Goal: Task Accomplishment & Management: Manage account settings

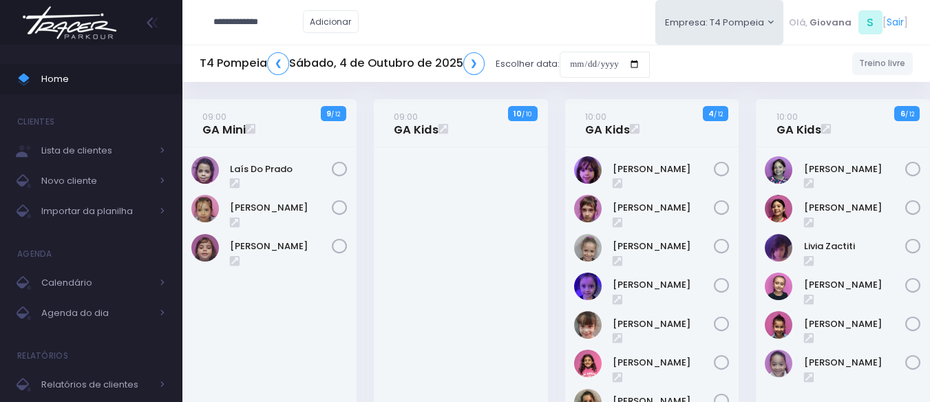
drag, startPoint x: 247, startPoint y: 20, endPoint x: 288, endPoint y: 43, distance: 47.1
click at [253, 23] on input "**********" at bounding box center [258, 22] width 90 height 26
type input "**********"
click input "submit" at bounding box center [0, 0] width 0 height 0
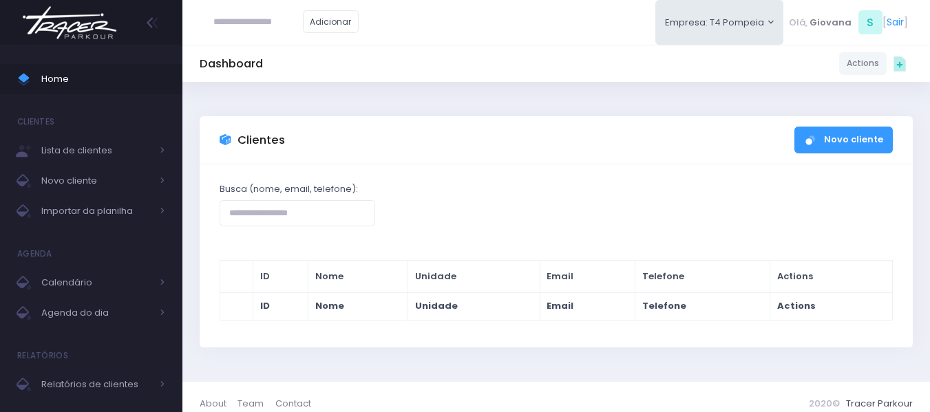
paste input "**********"
click at [248, 18] on input "**********" at bounding box center [258, 22] width 90 height 26
click at [222, 19] on input "**********" at bounding box center [258, 22] width 90 height 26
type input "*********"
click at [94, 69] on link "Home" at bounding box center [91, 79] width 182 height 30
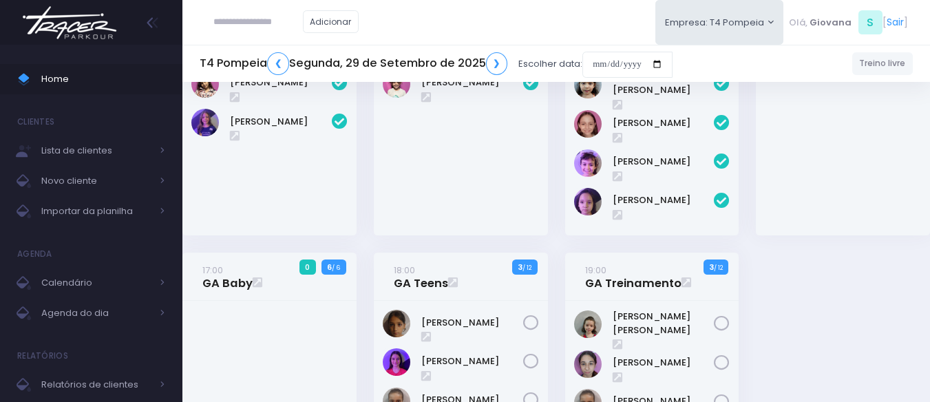
scroll to position [340, 0]
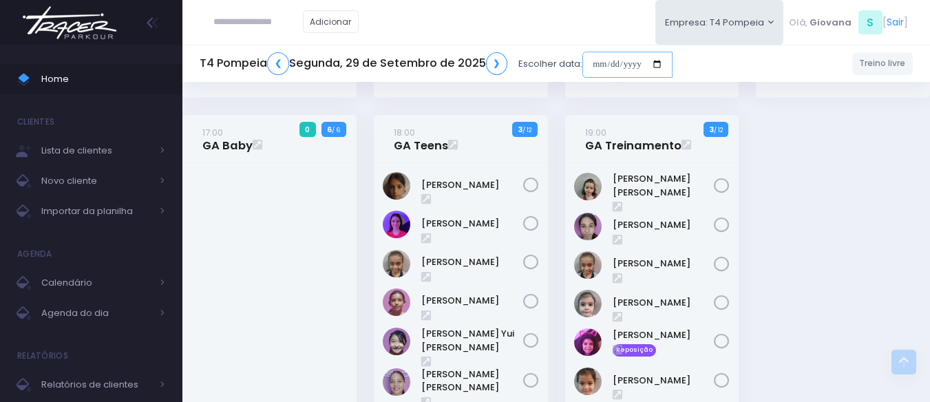
click at [629, 65] on input "date" at bounding box center [628, 65] width 90 height 26
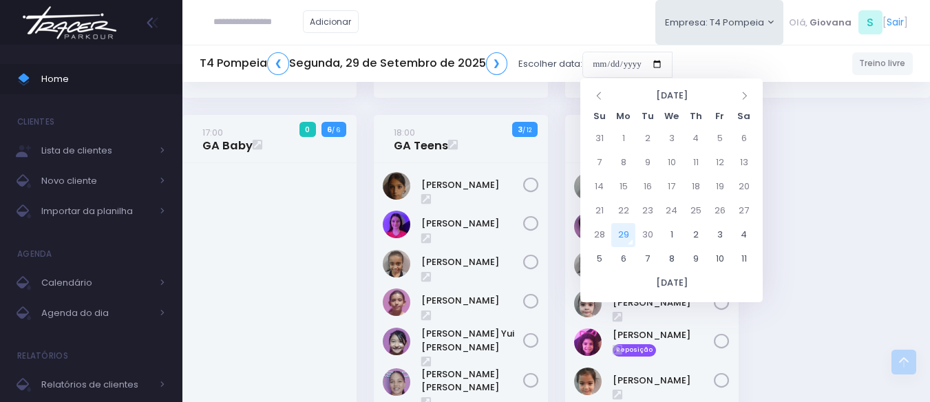
click at [824, 173] on div "15:00 GA Kids 5 5 / 10" at bounding box center [556, 155] width 765 height 793
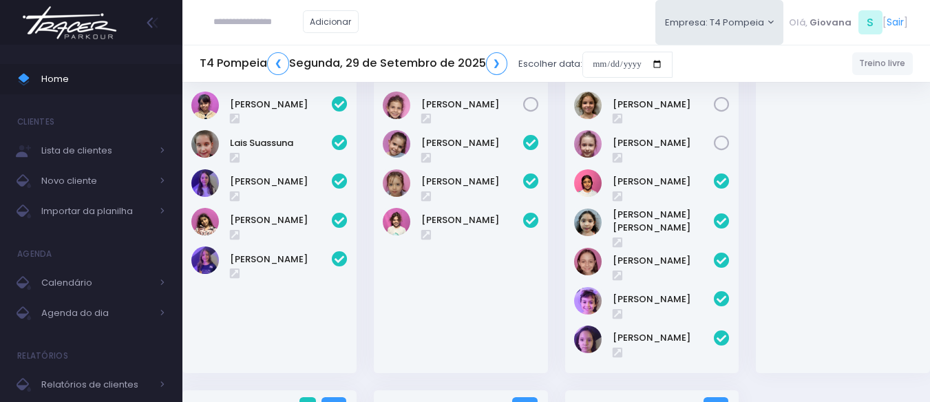
scroll to position [0, 0]
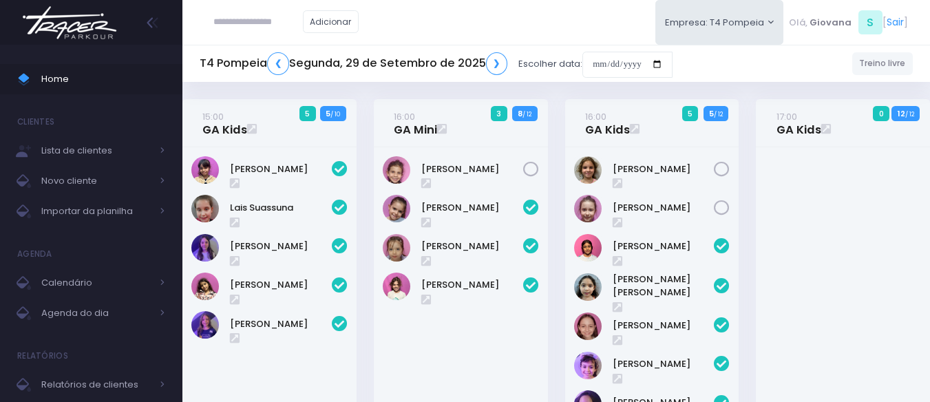
click at [751, 266] on div "17:00 GA Kids 0 12 / 12" at bounding box center [843, 277] width 191 height 356
click at [653, 250] on link "Clara Sigolo" at bounding box center [664, 247] width 102 height 14
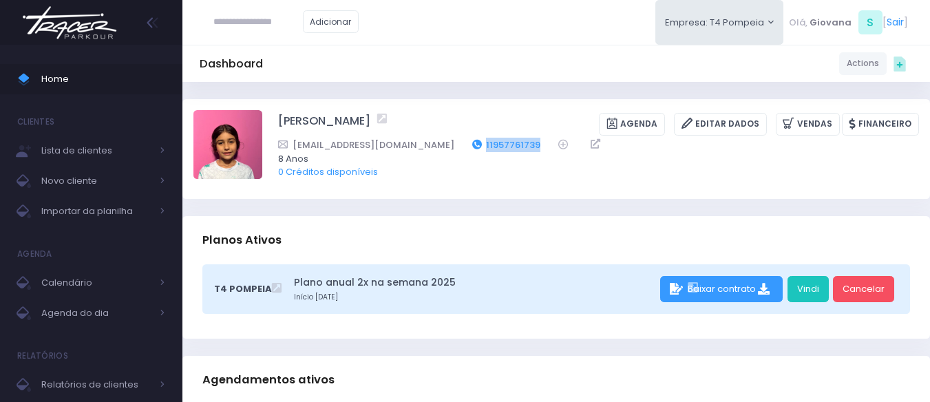
drag, startPoint x: 494, startPoint y: 146, endPoint x: 430, endPoint y: 145, distance: 63.4
click at [430, 145] on div "Pedrosigolo@gmail.com 11957761739" at bounding box center [589, 145] width 623 height 14
copy link "11957761739"
click at [253, 17] on input "text" at bounding box center [258, 22] width 90 height 26
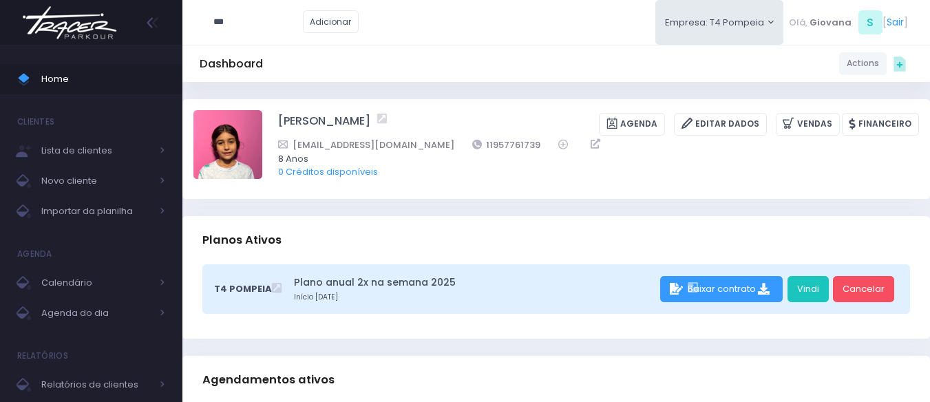
type input "***"
click input "submit" at bounding box center [0, 0] width 0 height 0
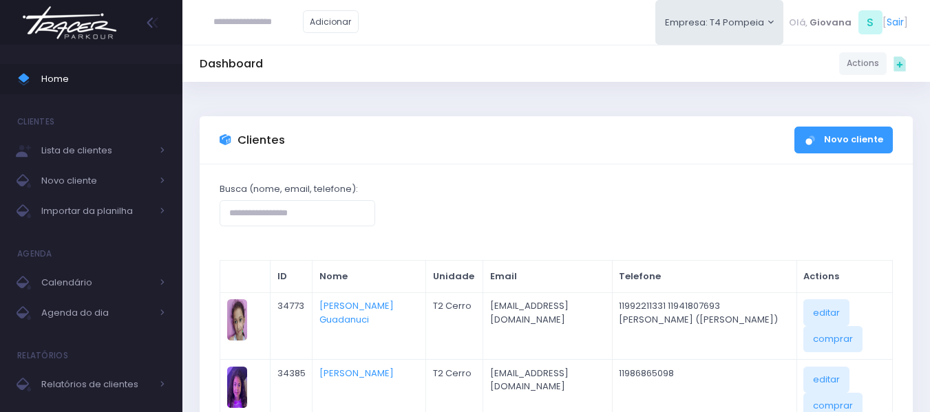
scroll to position [69, 0]
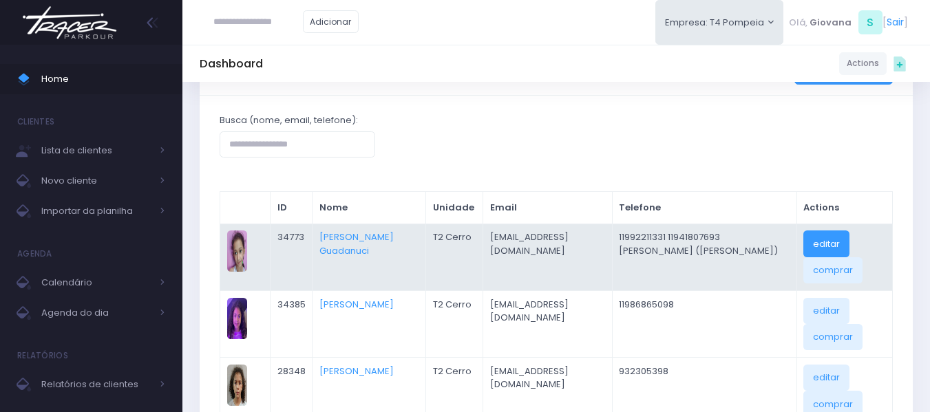
click at [808, 249] on link "editar" at bounding box center [827, 244] width 46 height 26
click at [363, 230] on td "[PERSON_NAME] Guadanuci" at bounding box center [370, 257] width 114 height 67
click at [370, 233] on link "[PERSON_NAME] Guadanuci" at bounding box center [356, 244] width 74 height 27
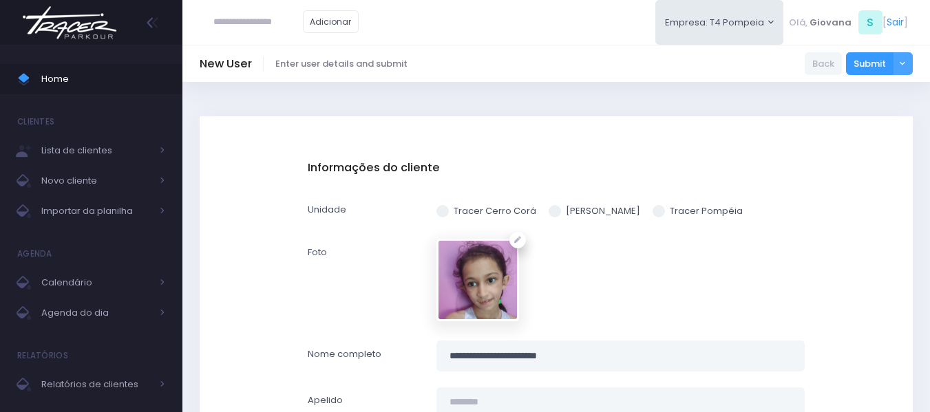
scroll to position [69, 0]
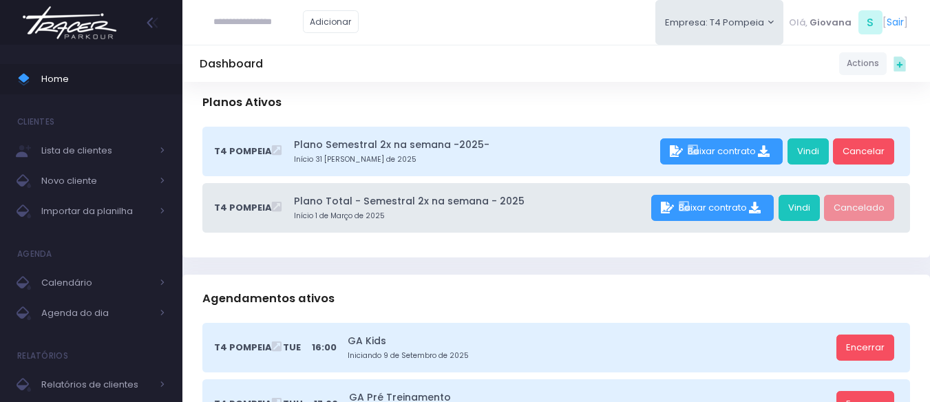
scroll to position [275, 0]
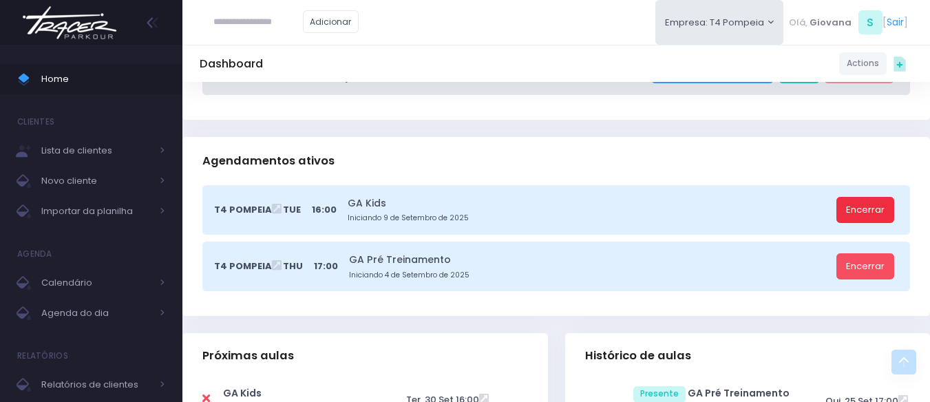
click at [868, 209] on link "Encerrar" at bounding box center [866, 210] width 58 height 26
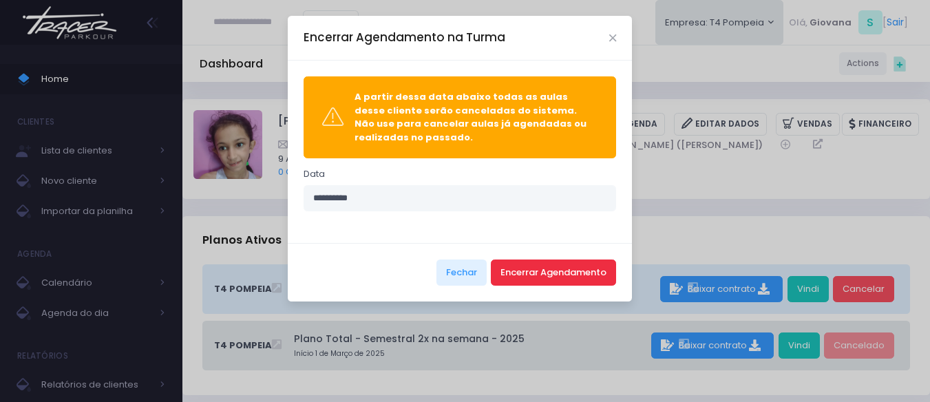
click at [574, 272] on button "Encerrar Agendamento" at bounding box center [553, 273] width 125 height 26
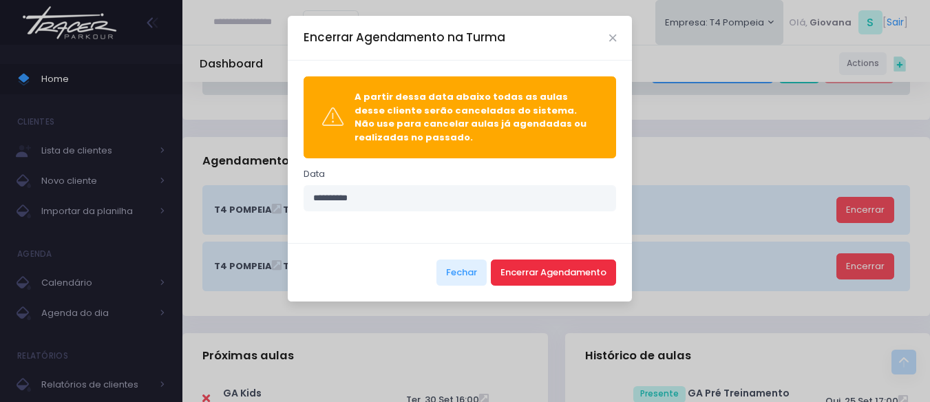
scroll to position [413, 0]
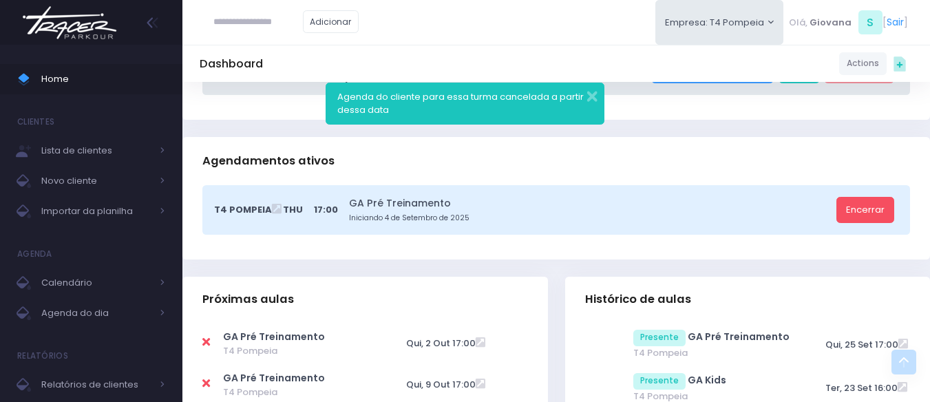
scroll to position [413, 0]
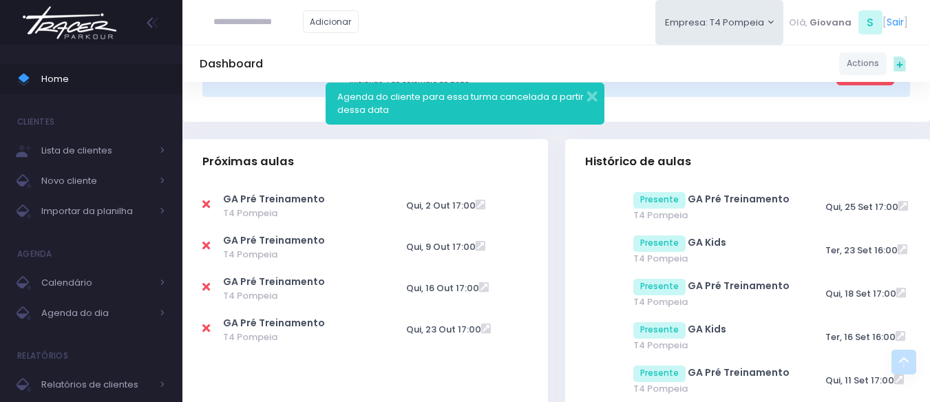
click at [596, 93] on button "button" at bounding box center [583, 95] width 28 height 16
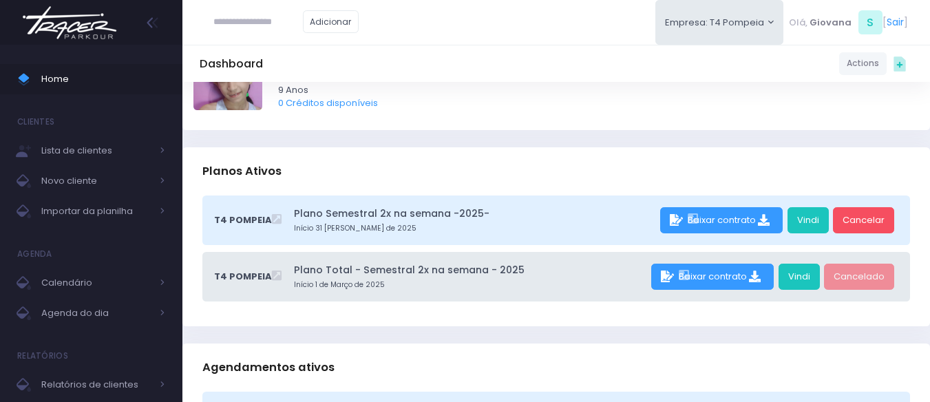
scroll to position [0, 0]
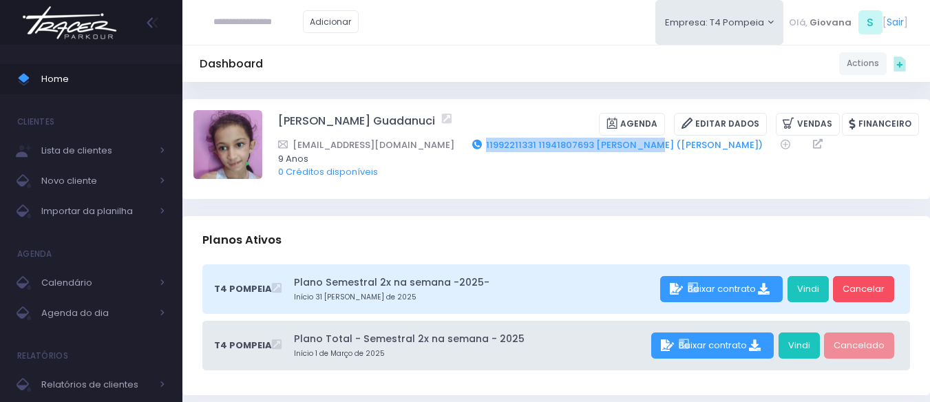
drag, startPoint x: 579, startPoint y: 145, endPoint x: 417, endPoint y: 143, distance: 161.8
click at [417, 143] on div "pmiessa@gmail.com 11992211331 11941807693 Roseli (vó)" at bounding box center [589, 145] width 623 height 14
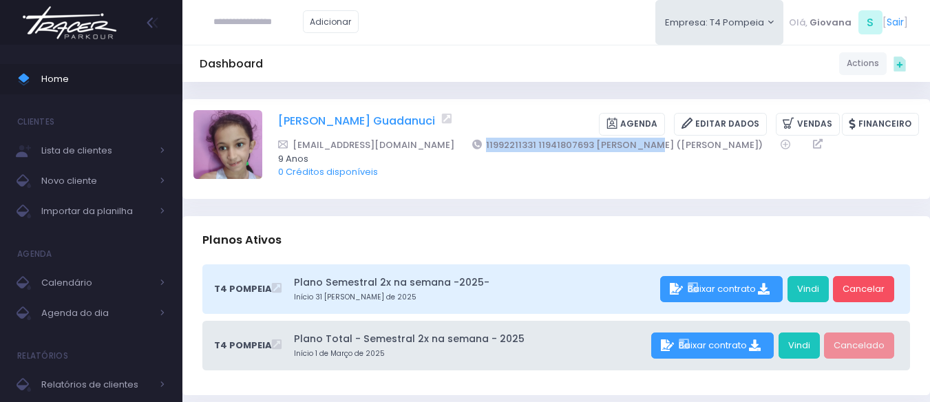
copy link "11992211331 11941807693 [PERSON_NAME] (vó)"
click at [69, 86] on span "Home" at bounding box center [103, 79] width 124 height 18
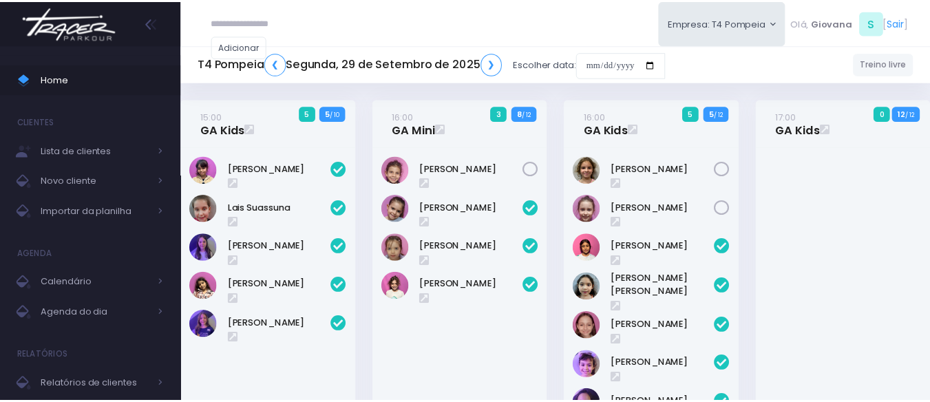
scroll to position [454, 0]
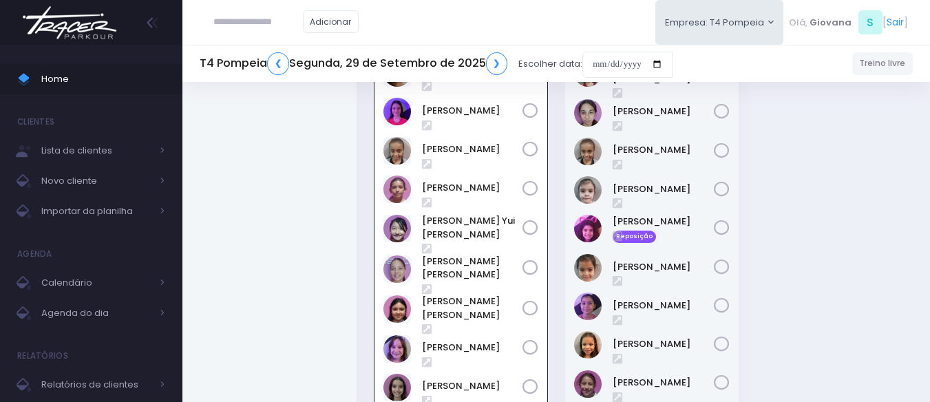
click at [755, 161] on div "15:00 GA Kids 5 5 / 10" at bounding box center [556, 42] width 765 height 794
click at [822, 194] on div "15:00 GA Kids 5 5 / 10" at bounding box center [556, 42] width 765 height 794
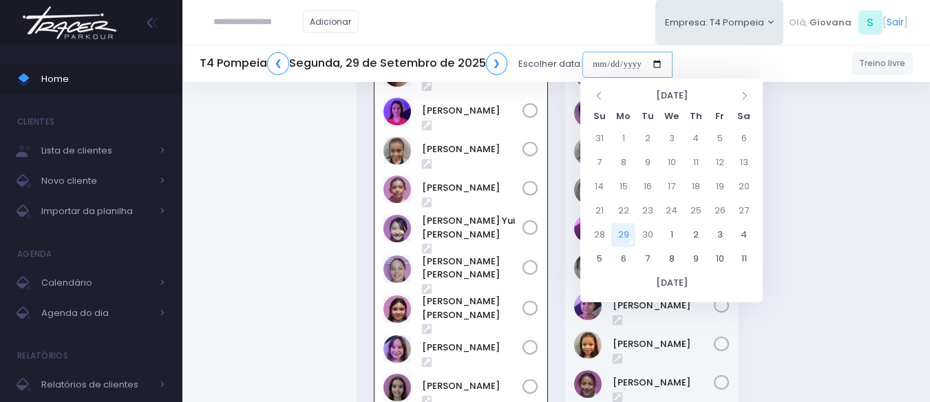
click at [625, 64] on input "date" at bounding box center [628, 65] width 90 height 26
click at [651, 231] on td "30" at bounding box center [648, 235] width 24 height 24
type input "**********"
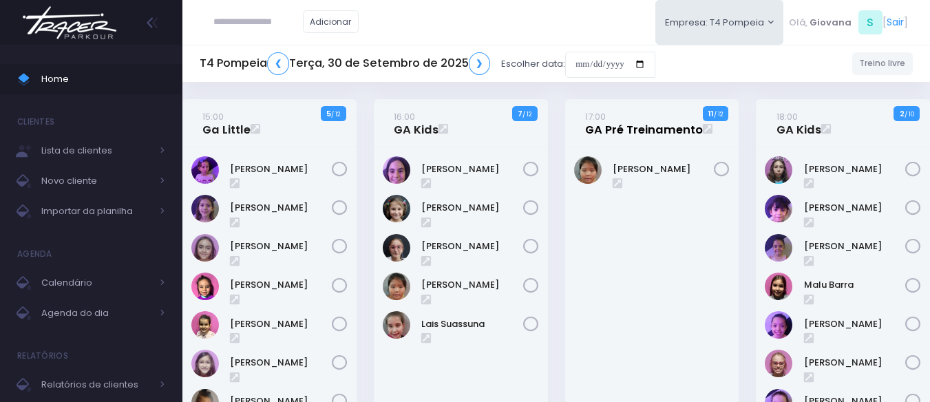
click at [630, 121] on link "17:00 GA Pré Treinamento" at bounding box center [644, 123] width 118 height 28
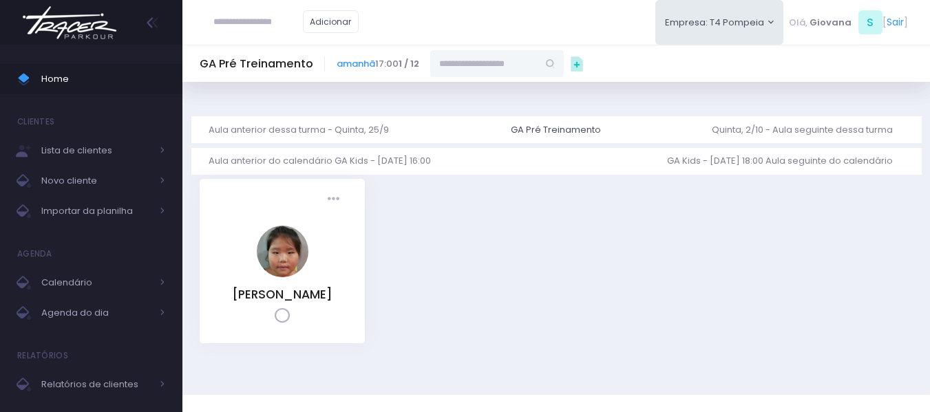
click at [464, 65] on input "text" at bounding box center [483, 63] width 107 height 26
paste input "**********"
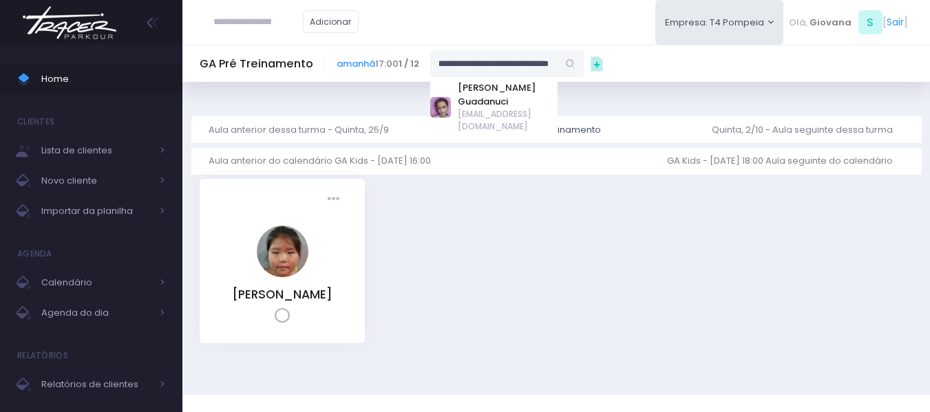
click at [488, 98] on link "[PERSON_NAME] Guadanuci" at bounding box center [508, 94] width 100 height 27
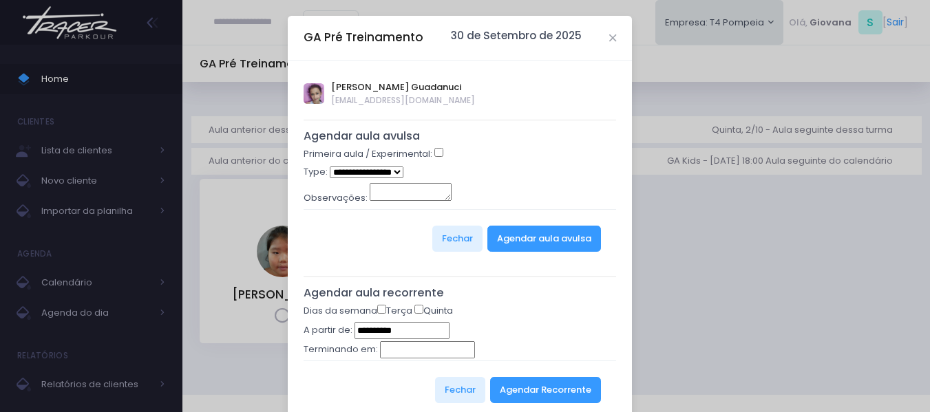
type input "**********"
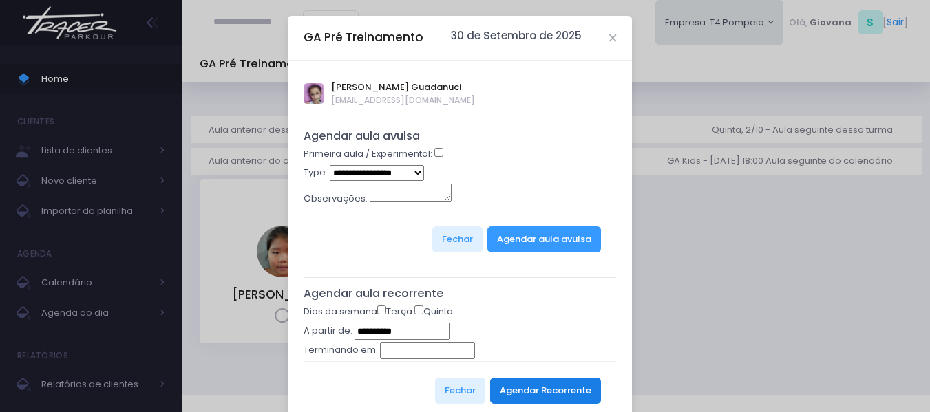
click at [564, 388] on button "Agendar Recorrente" at bounding box center [545, 391] width 111 height 26
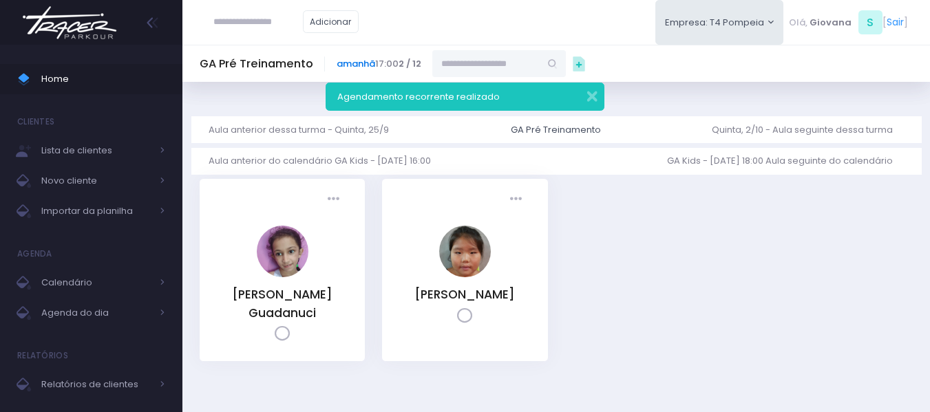
click at [343, 67] on link "amanhã" at bounding box center [356, 63] width 39 height 13
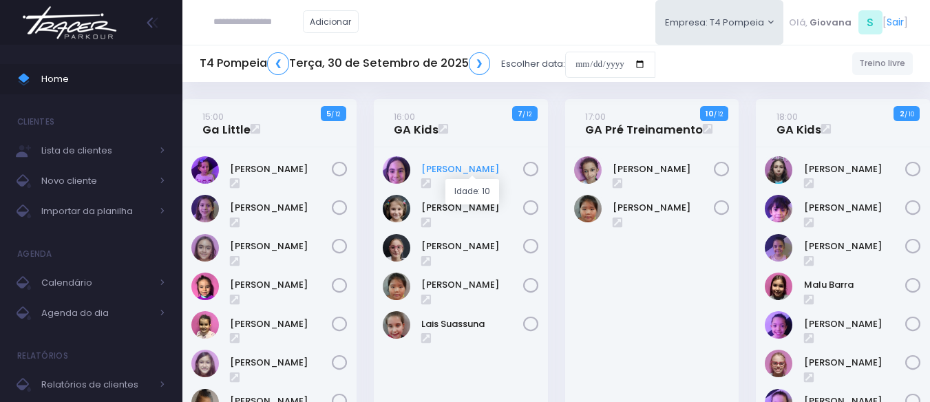
click at [443, 168] on link "Antonella Rossi" at bounding box center [472, 169] width 102 height 14
click at [616, 129] on link "17:00 GA Pré Treinamento" at bounding box center [644, 123] width 118 height 28
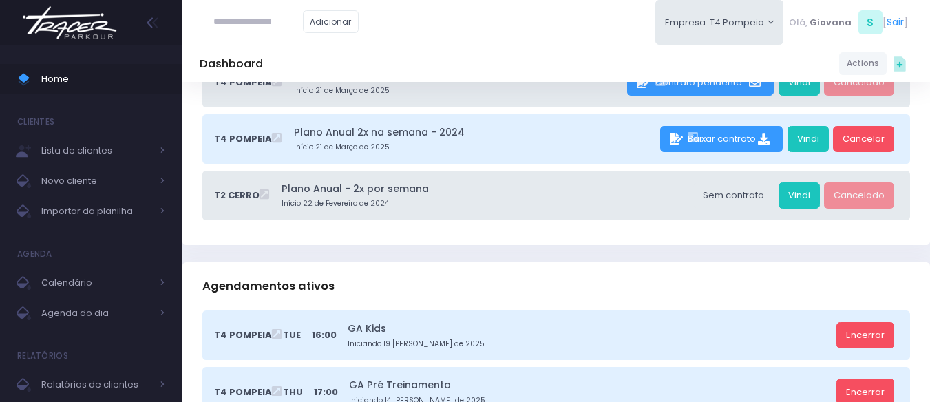
scroll to position [344, 0]
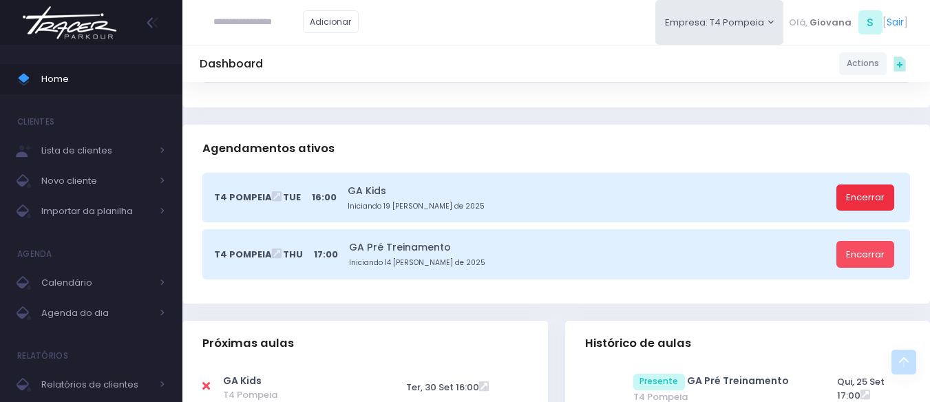
click at [870, 191] on link "Encerrar" at bounding box center [866, 198] width 58 height 26
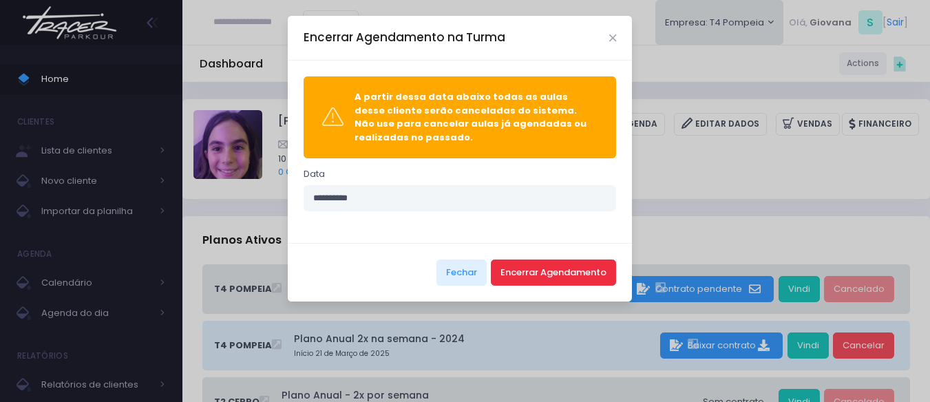
click at [516, 280] on button "Encerrar Agendamento" at bounding box center [553, 273] width 125 height 26
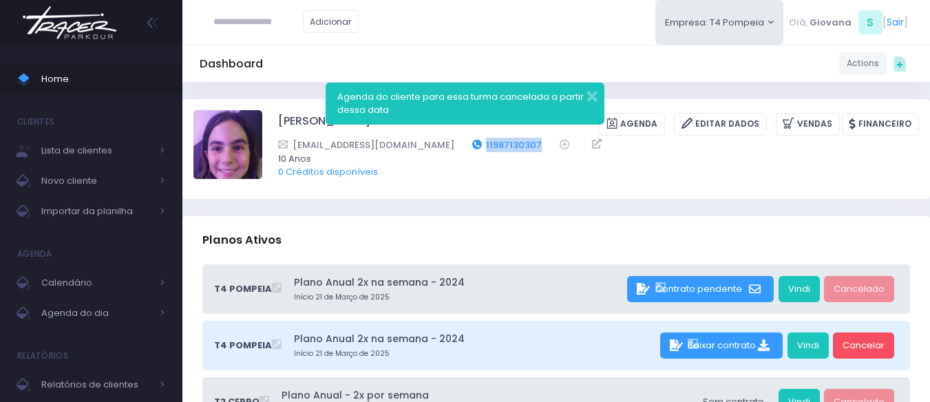
drag, startPoint x: 502, startPoint y: 143, endPoint x: 439, endPoint y: 138, distance: 63.5
click at [439, 138] on div "alinerossipaes@gmail.com 11987130307" at bounding box center [589, 145] width 623 height 14
copy link "11987130307"
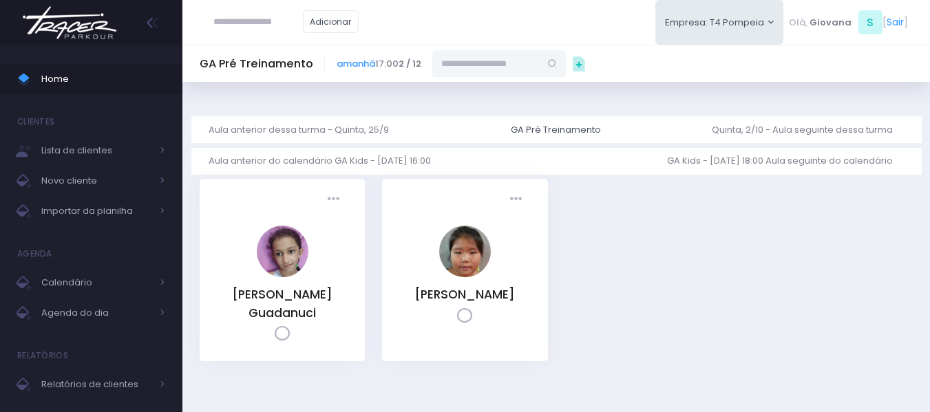
click at [489, 63] on input "text" at bounding box center [485, 63] width 107 height 26
paste input "**********"
click at [481, 94] on link "[PERSON_NAME] Paes Previtalli" at bounding box center [500, 94] width 80 height 27
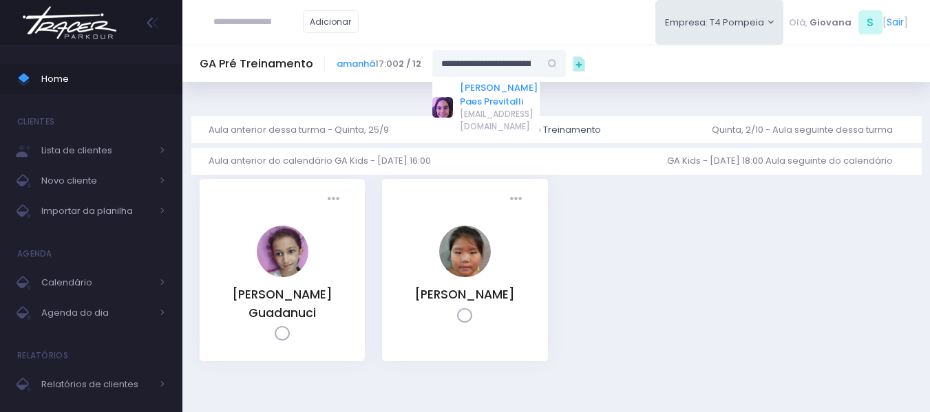
type input "**********"
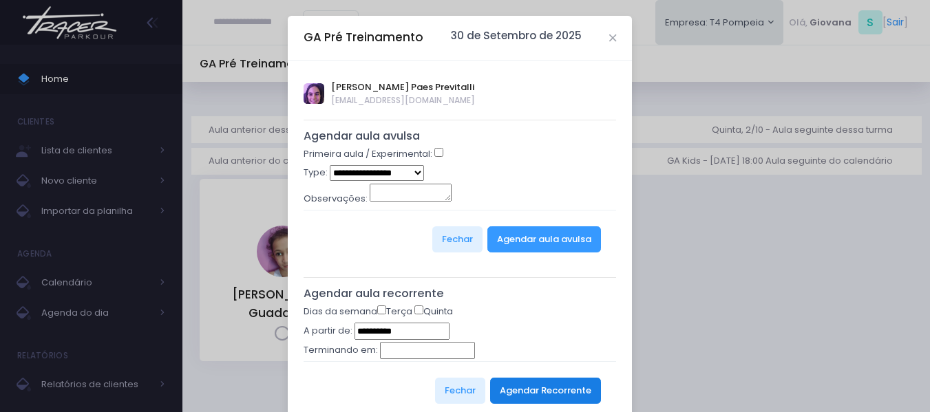
click at [531, 392] on button "Agendar Recorrente" at bounding box center [545, 391] width 111 height 26
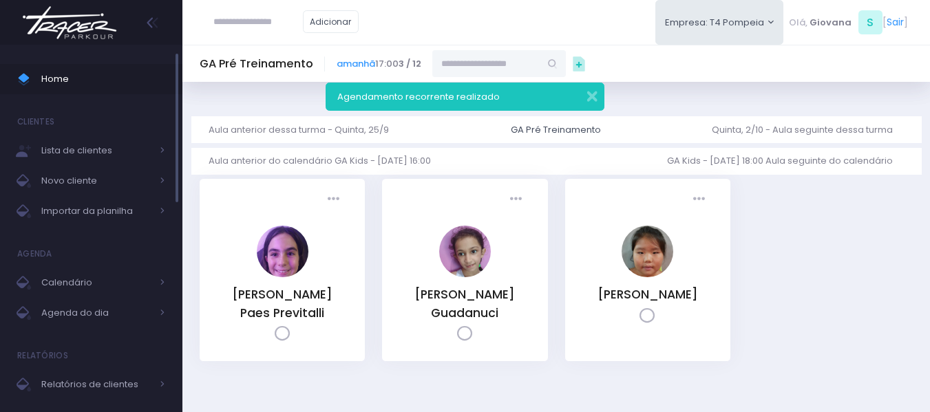
click at [107, 71] on span "Home" at bounding box center [103, 79] width 124 height 18
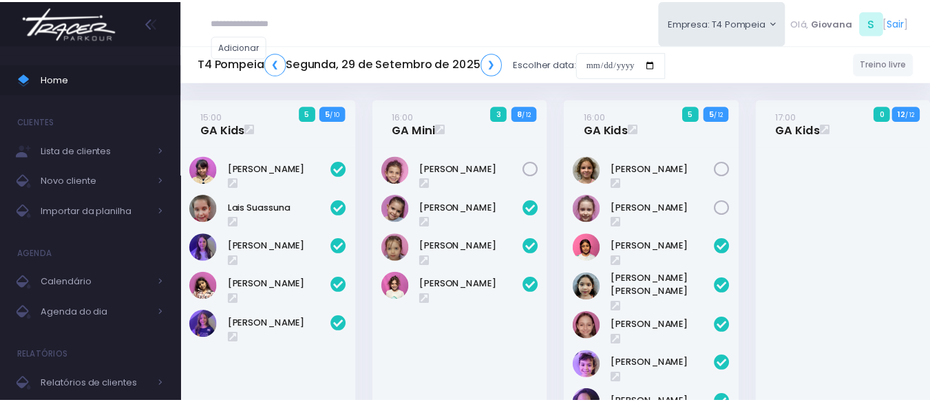
scroll to position [454, 0]
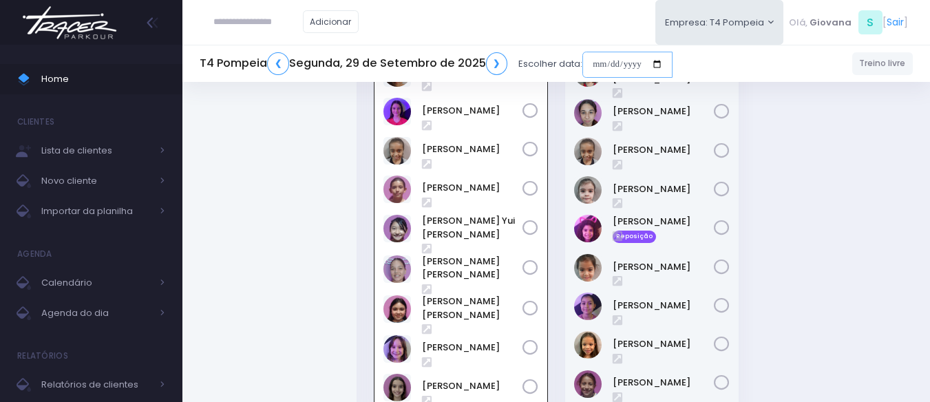
click at [604, 67] on input "date" at bounding box center [628, 65] width 90 height 26
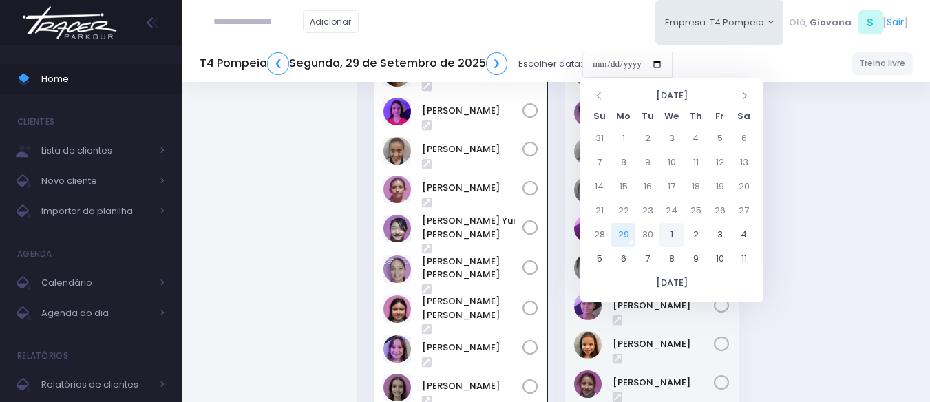
click at [660, 233] on td "1" at bounding box center [672, 235] width 24 height 24
click at [652, 229] on td "28" at bounding box center [648, 235] width 24 height 24
click at [655, 136] on td "30" at bounding box center [648, 139] width 24 height 24
type input "**********"
click at [649, 241] on td "30" at bounding box center [648, 235] width 24 height 24
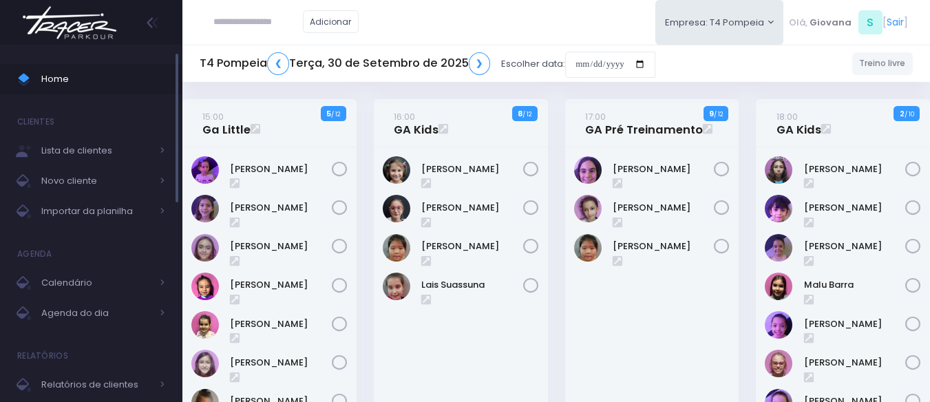
click at [96, 70] on link "Home" at bounding box center [91, 79] width 182 height 30
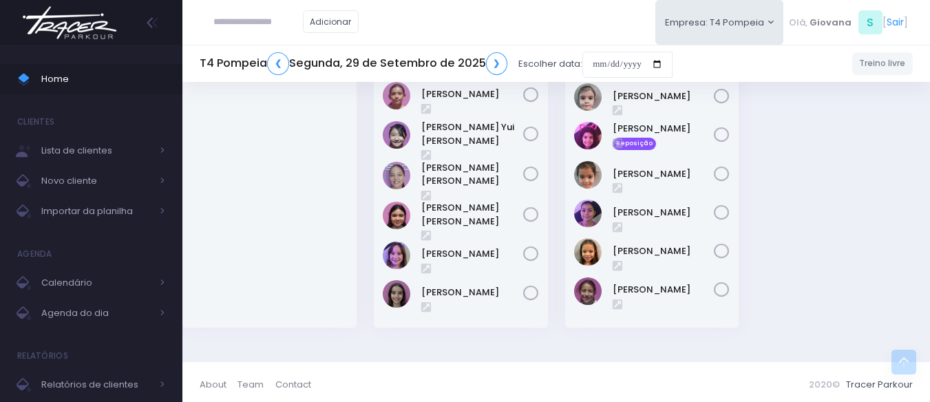
scroll to position [478, 0]
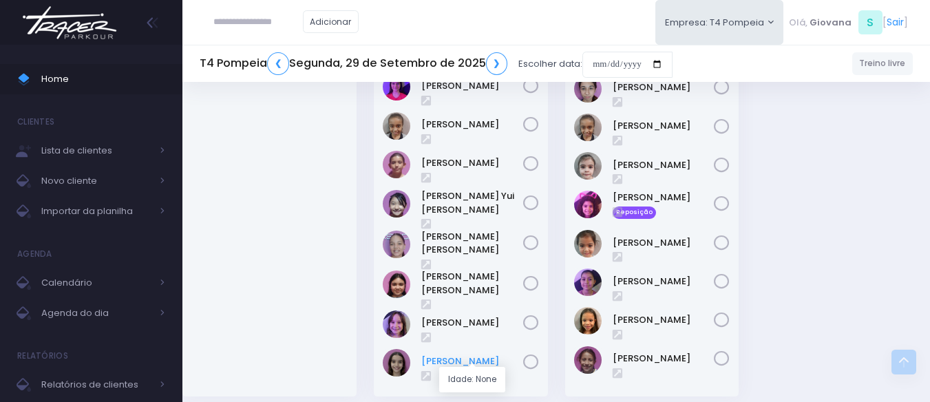
click at [456, 355] on link "Giovana Vilela" at bounding box center [472, 362] width 102 height 14
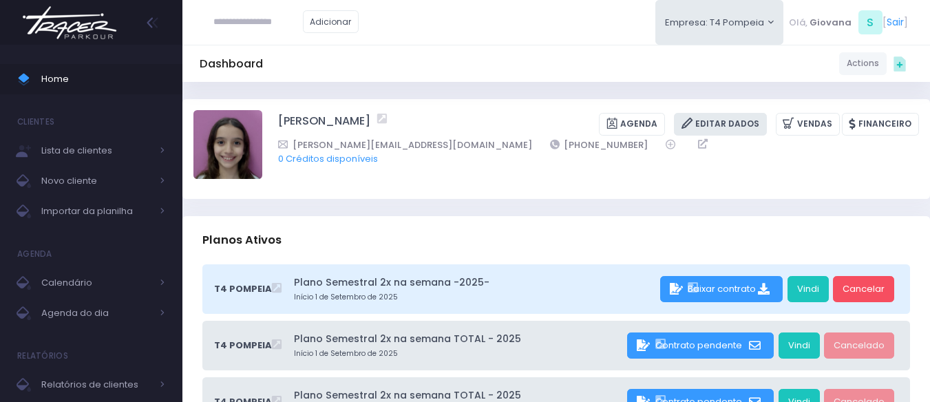
click at [737, 119] on link "Editar Dados" at bounding box center [720, 124] width 93 height 23
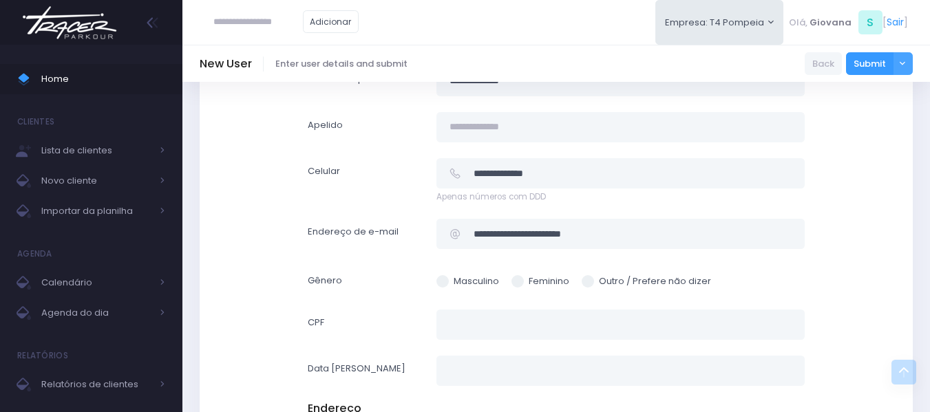
scroll to position [207, 0]
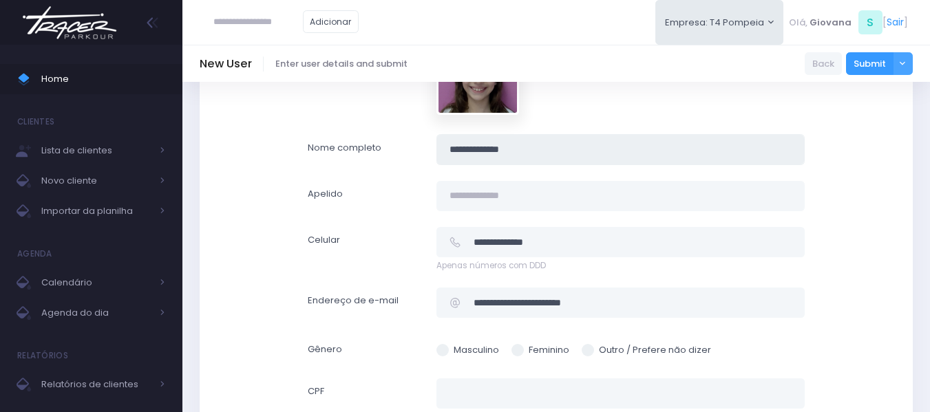
click at [482, 152] on input "**********" at bounding box center [621, 149] width 368 height 31
click at [456, 150] on input "**********" at bounding box center [621, 149] width 368 height 31
click at [484, 148] on input "**********" at bounding box center [621, 149] width 368 height 31
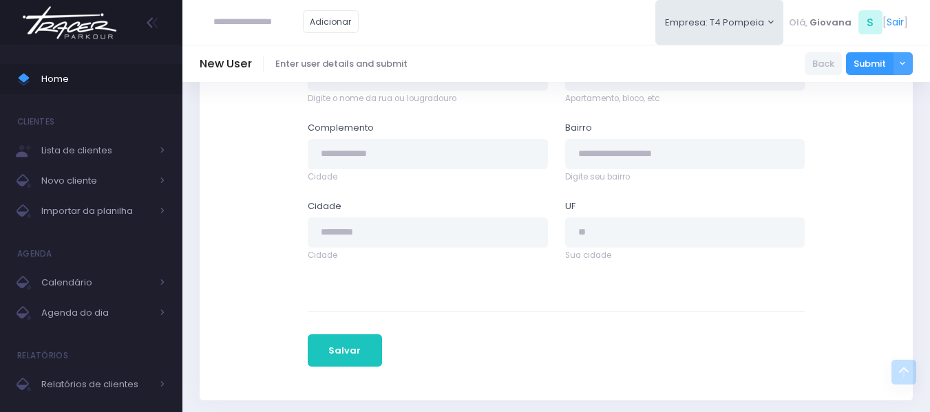
scroll to position [825, 0]
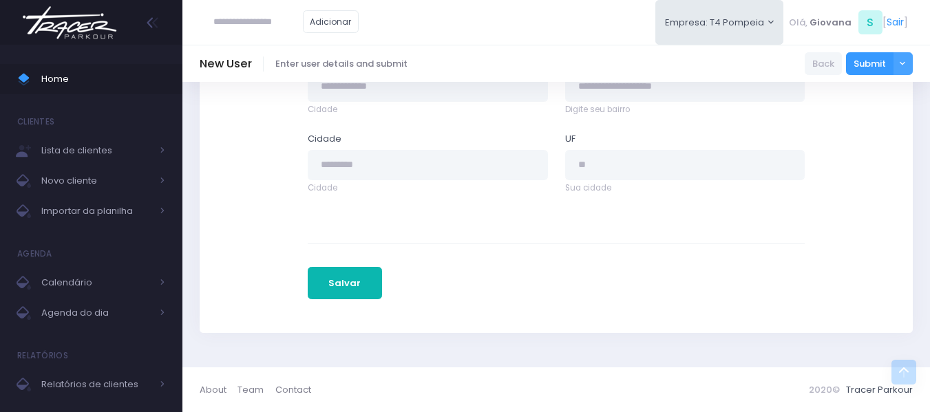
type input "**********"
click at [348, 273] on button "Salvar" at bounding box center [345, 283] width 74 height 33
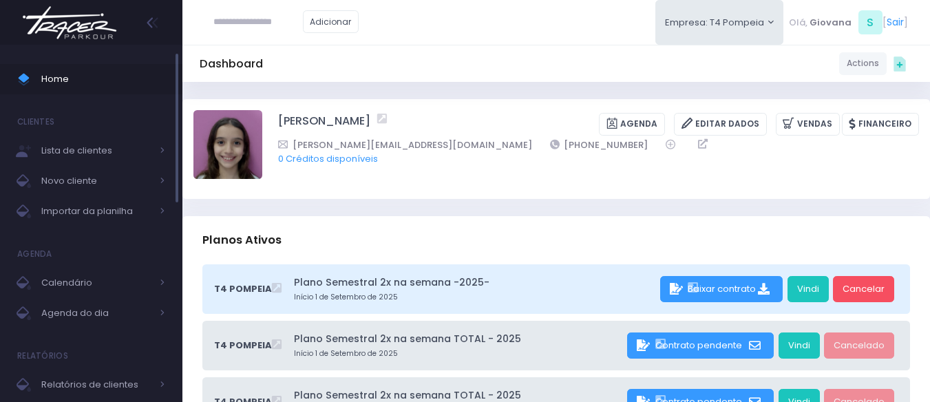
click at [109, 80] on span "Home" at bounding box center [103, 79] width 124 height 18
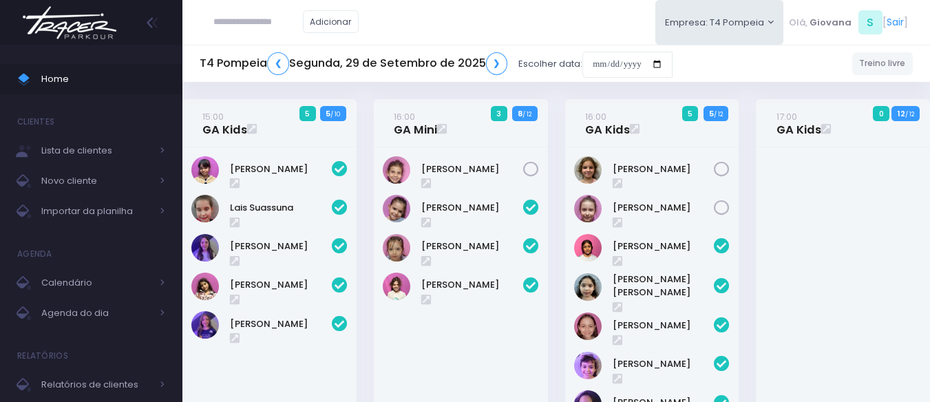
click at [553, 116] on div "16:00 GA Mini 3 8 / 12" at bounding box center [460, 277] width 191 height 356
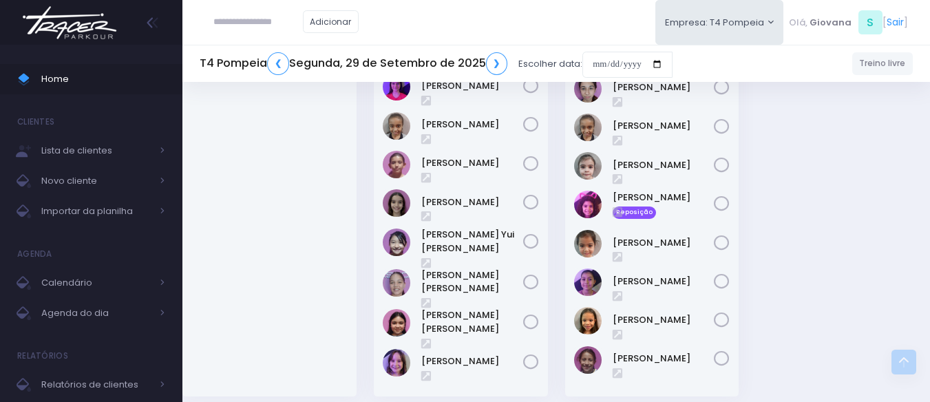
scroll to position [409, 0]
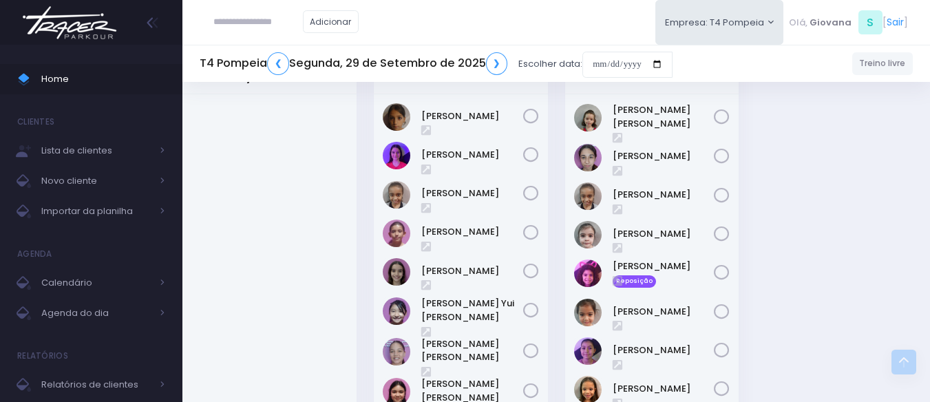
click at [552, 122] on div "18:00 GA Teens 0 3 / 12" at bounding box center [460, 264] width 191 height 437
click at [286, 174] on div at bounding box center [269, 279] width 174 height 371
click at [60, 81] on span "Home" at bounding box center [103, 79] width 124 height 18
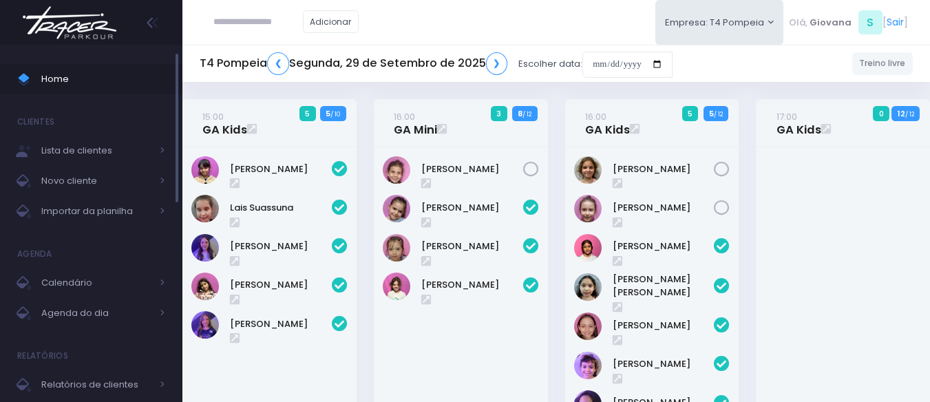
click at [95, 77] on span "Home" at bounding box center [103, 79] width 124 height 18
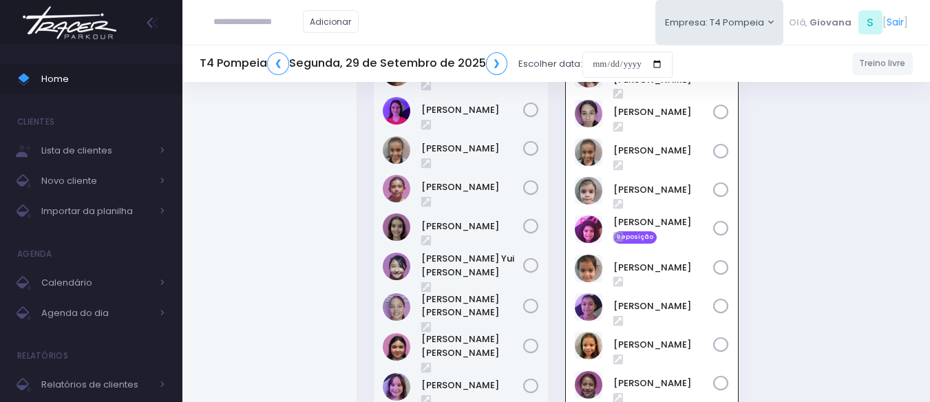
scroll to position [454, 0]
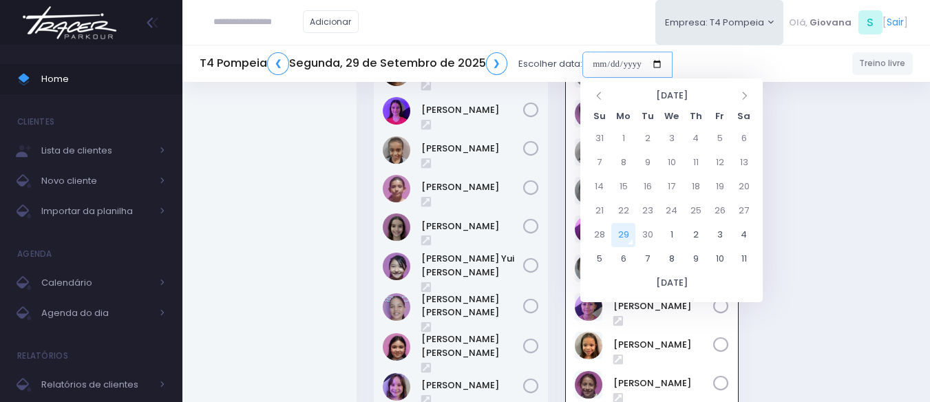
click at [598, 59] on input "date" at bounding box center [628, 65] width 90 height 26
click at [746, 227] on td "4" at bounding box center [744, 235] width 24 height 24
type input "**********"
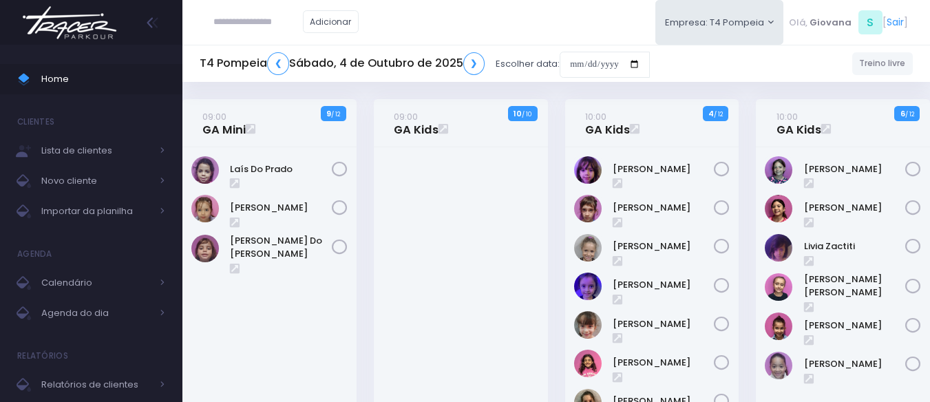
click at [743, 214] on div "10:00 GA Kids 4 / 12" at bounding box center [651, 295] width 191 height 393
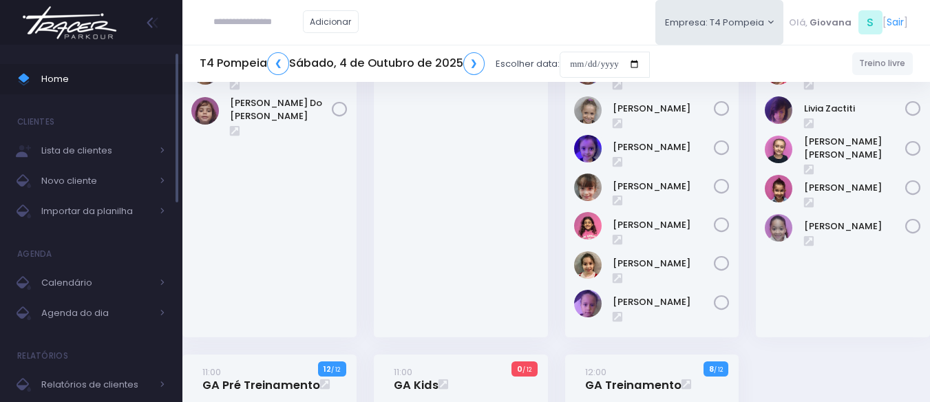
click at [81, 91] on link "Home" at bounding box center [91, 79] width 182 height 30
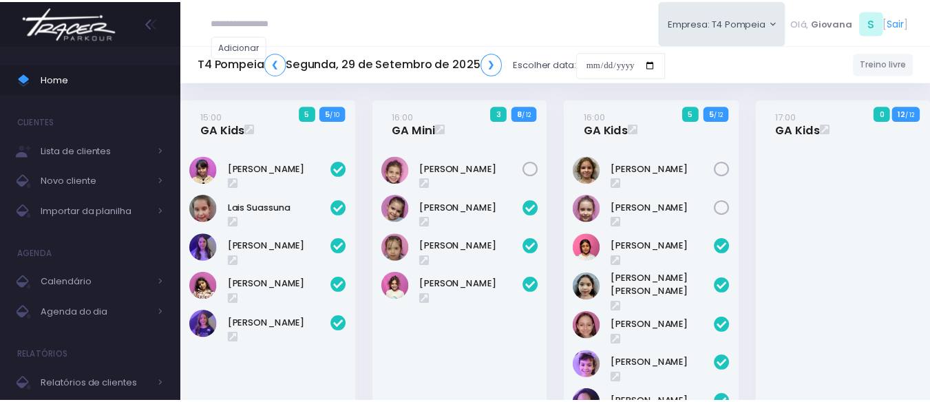
scroll to position [454, 0]
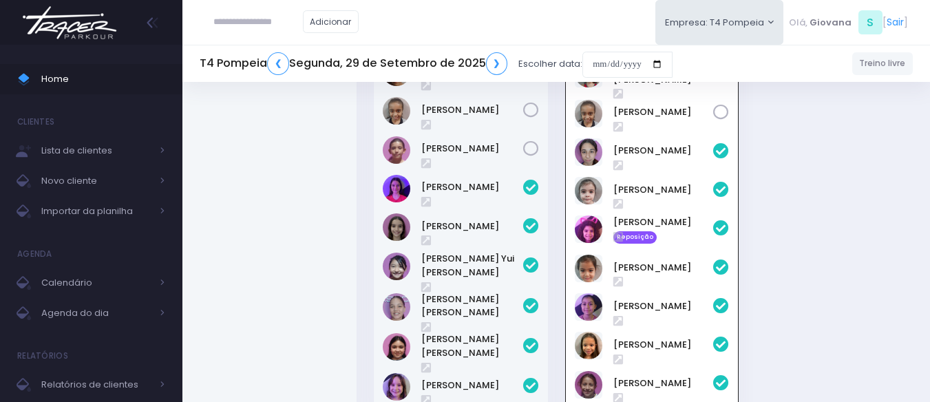
click at [264, 23] on input "text" at bounding box center [258, 22] width 90 height 26
type input "**********"
click input "submit" at bounding box center [0, 0] width 0 height 0
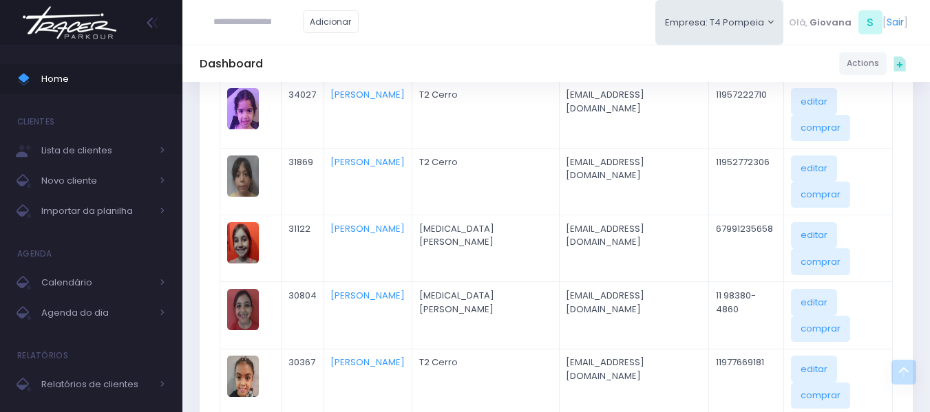
scroll to position [5, 0]
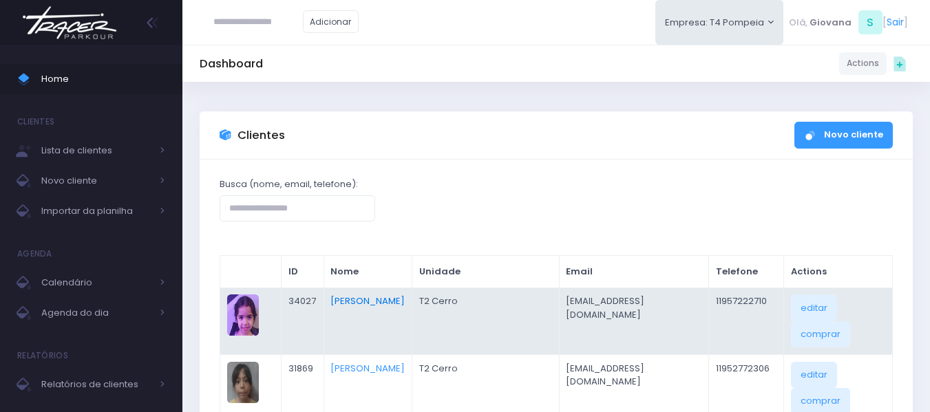
click at [359, 306] on link "Clara Souza Ramos De Oliveira" at bounding box center [368, 301] width 74 height 13
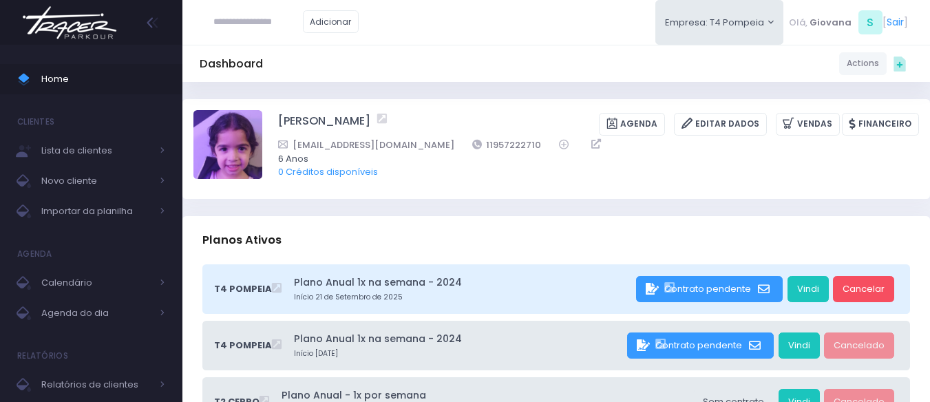
click at [631, 191] on div "Clara Souza Ramos de Oliveira Agenda Editar Dados Vendas Financeiro 11957222710" at bounding box center [556, 149] width 748 height 100
drag, startPoint x: 501, startPoint y: 143, endPoint x: 442, endPoint y: 147, distance: 58.7
click at [442, 147] on div "gabigemeaa02@gmail.com 11957222710" at bounding box center [589, 145] width 623 height 14
copy link "11957222710"
click at [131, 76] on span "Home" at bounding box center [103, 79] width 124 height 18
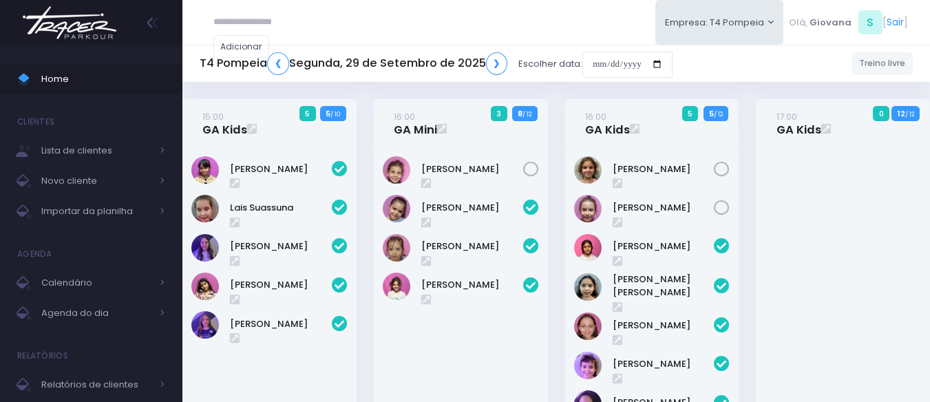
scroll to position [454, 0]
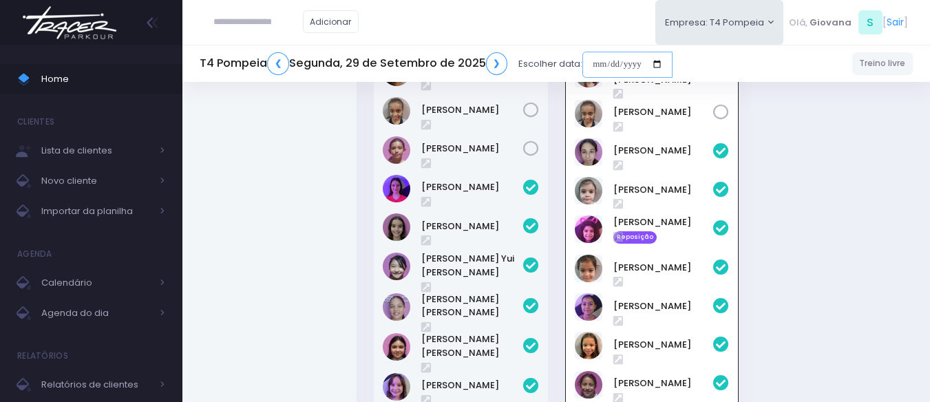
click at [618, 66] on input "date" at bounding box center [628, 65] width 90 height 26
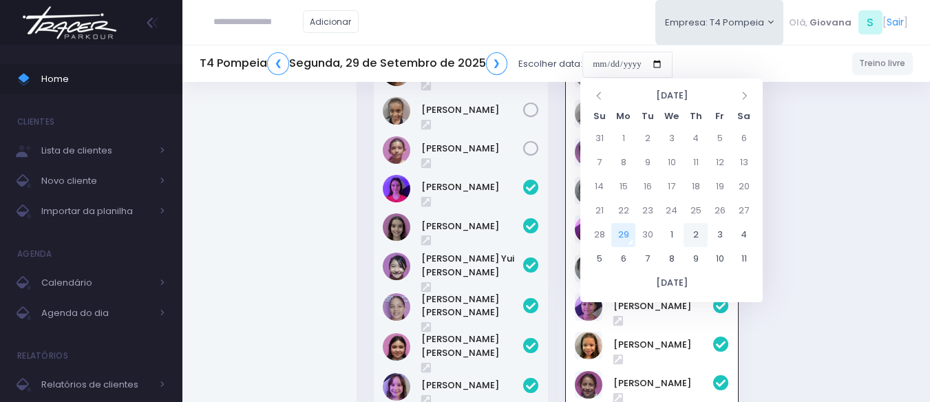
click at [693, 233] on td "2" at bounding box center [696, 235] width 24 height 24
type input "**********"
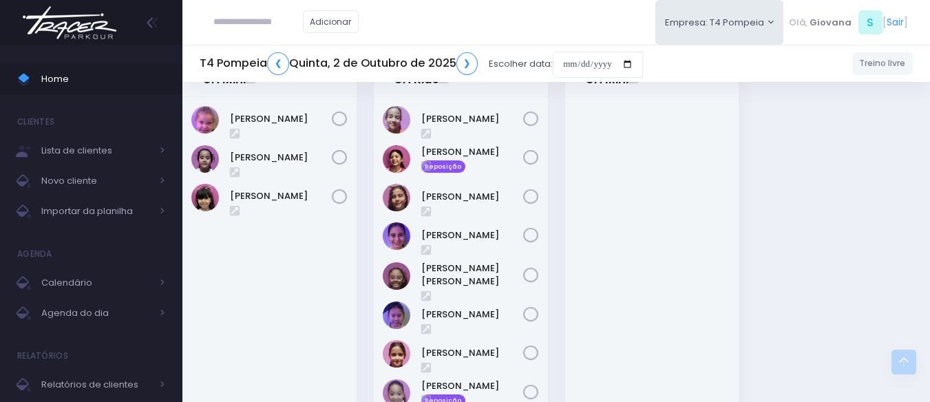
scroll to position [344, 0]
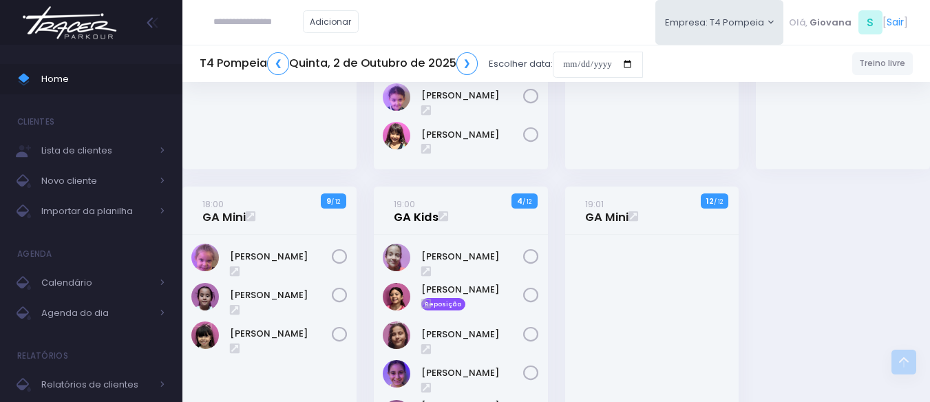
click at [421, 216] on link "19:00 GA Kids" at bounding box center [416, 211] width 45 height 28
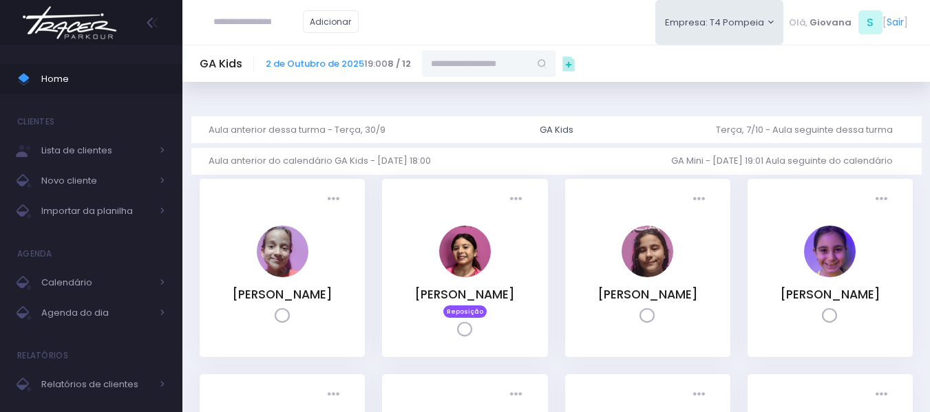
click at [457, 69] on input "text" at bounding box center [475, 63] width 107 height 26
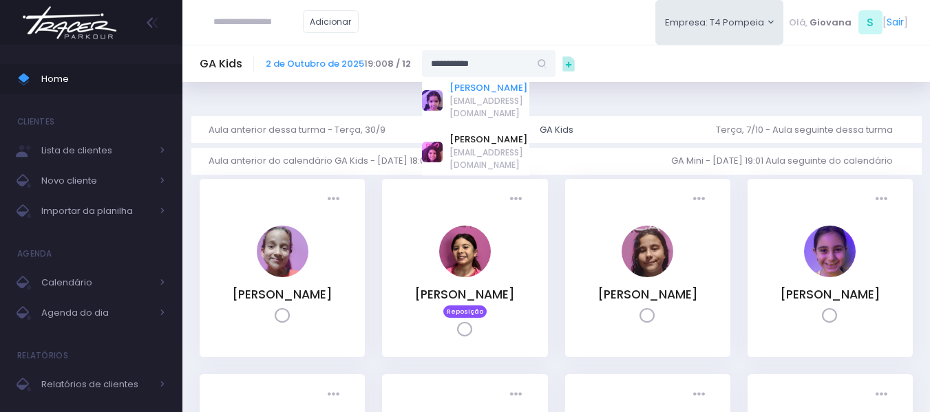
click at [476, 95] on link "[PERSON_NAME] [PERSON_NAME]" at bounding box center [490, 88] width 80 height 14
type input "**********"
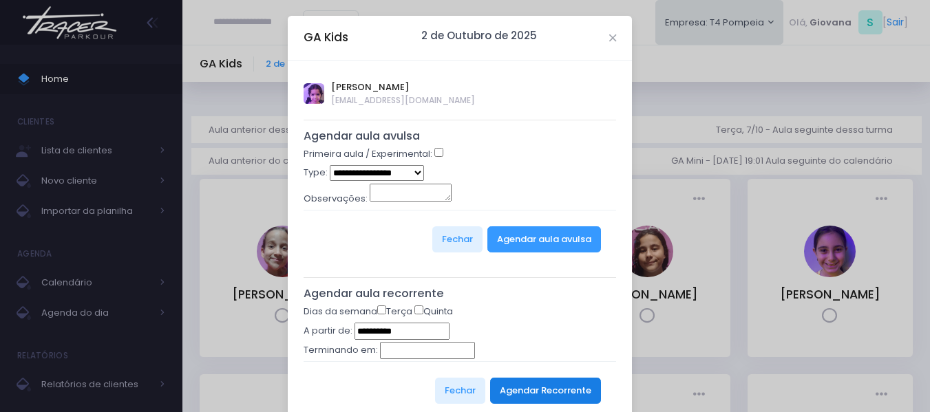
click at [518, 392] on button "Agendar Recorrente" at bounding box center [545, 391] width 111 height 26
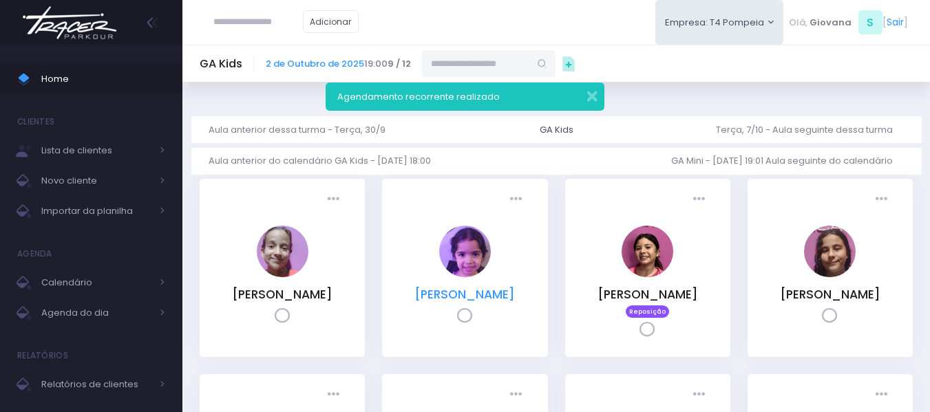
click at [479, 300] on link "[PERSON_NAME]" at bounding box center [465, 294] width 101 height 17
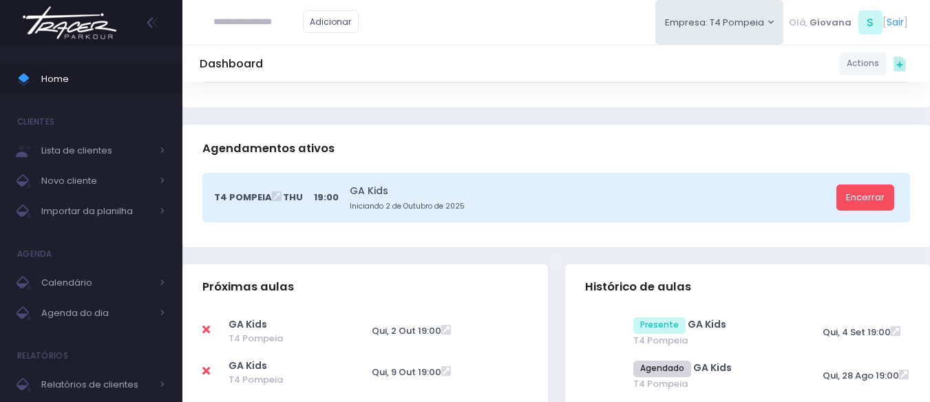
scroll to position [482, 0]
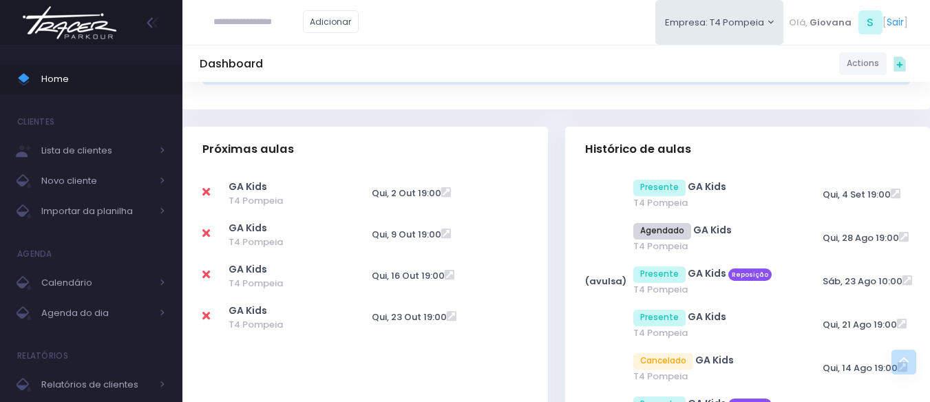
click at [205, 193] on icon at bounding box center [206, 192] width 8 height 11
type input "**********"
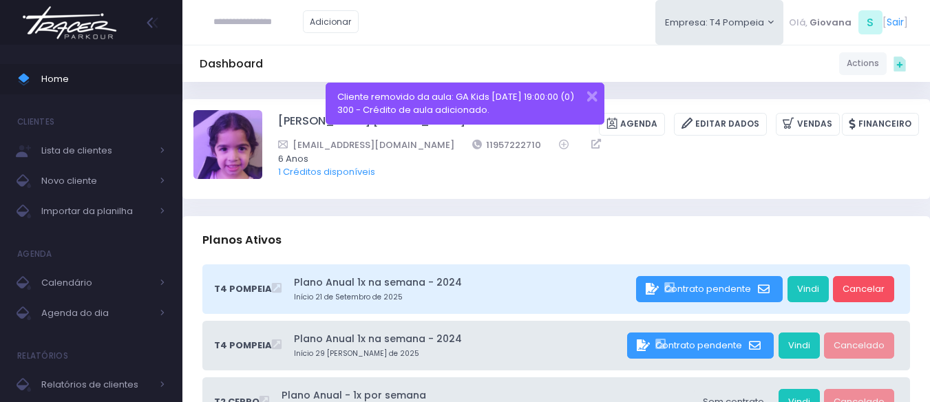
click at [66, 76] on span "Home" at bounding box center [103, 79] width 124 height 18
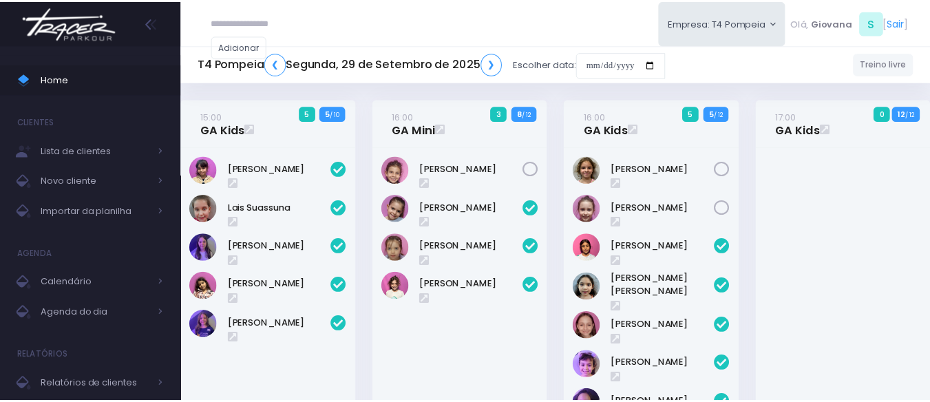
scroll to position [454, 0]
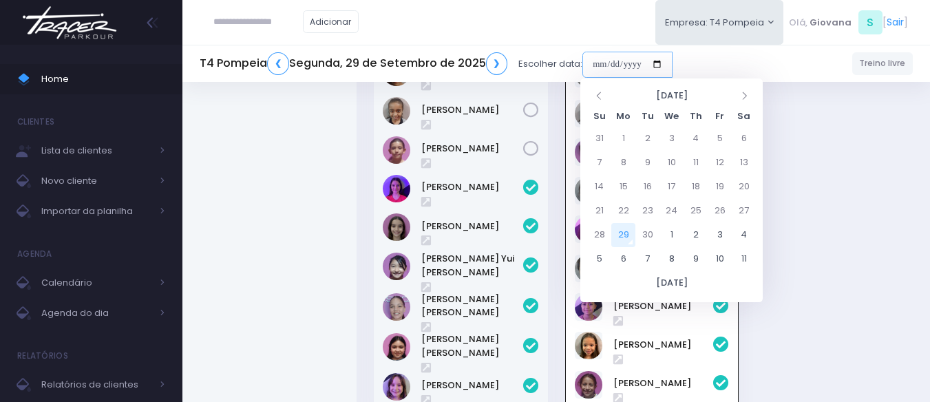
click at [613, 59] on input "date" at bounding box center [628, 65] width 90 height 26
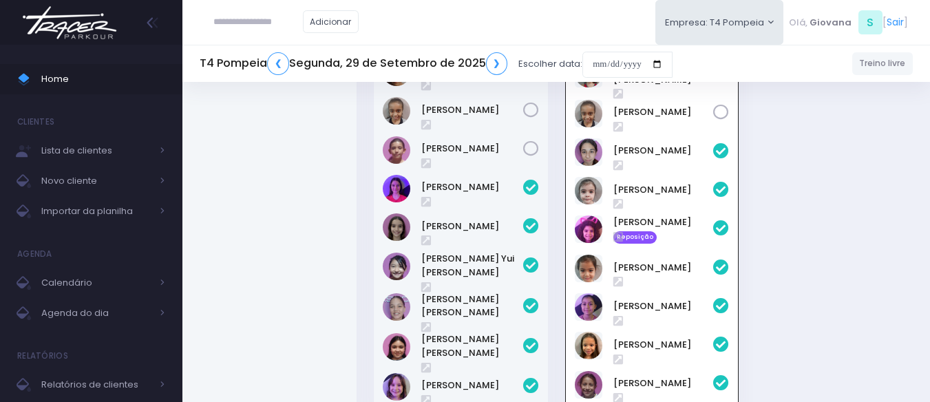
click at [824, 313] on div "15:00 GA Kids 5 5 / 10" at bounding box center [556, 41] width 765 height 793
click at [644, 220] on link "Catarina Souza" at bounding box center [663, 223] width 101 height 14
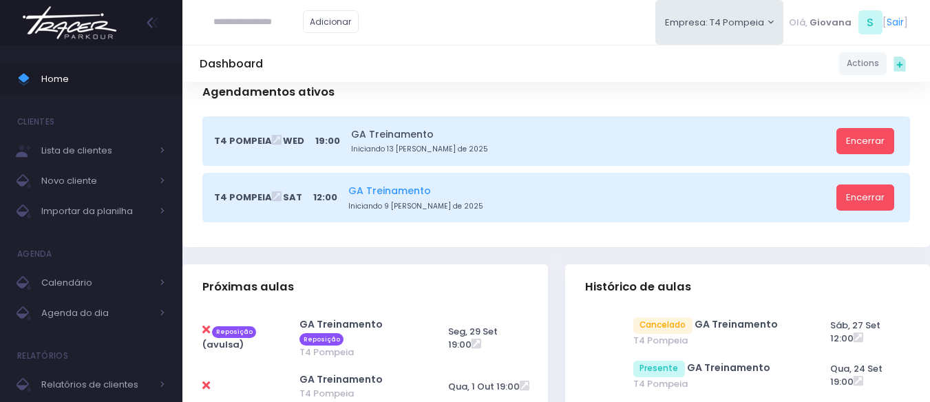
scroll to position [482, 0]
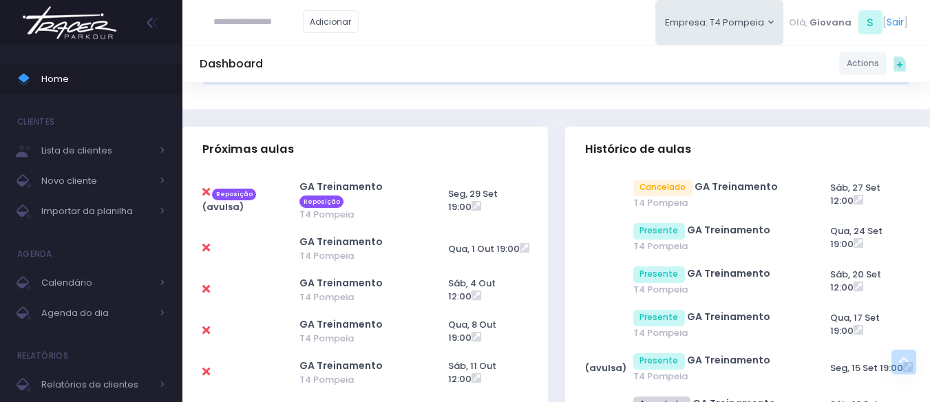
click at [207, 249] on icon at bounding box center [206, 247] width 8 height 11
type input "**********"
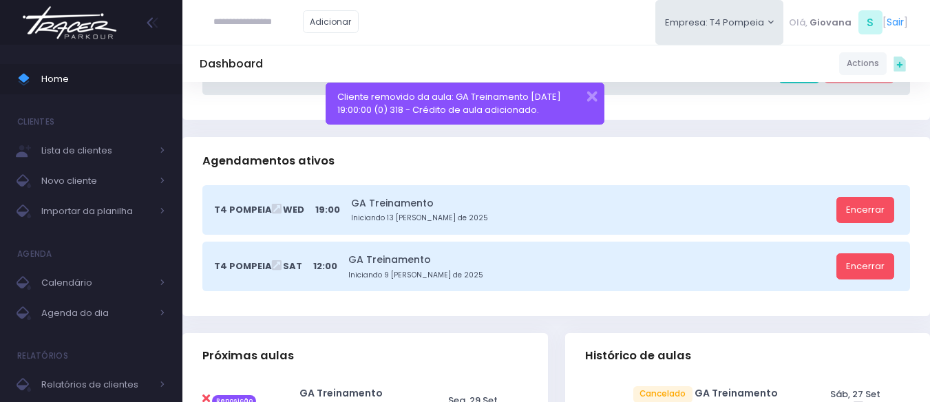
scroll to position [551, 0]
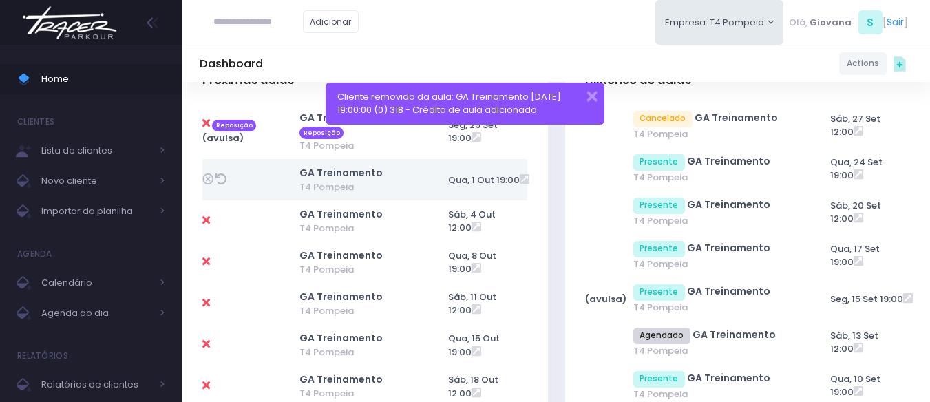
click at [225, 175] on icon at bounding box center [221, 179] width 11 height 11
type input "**********"
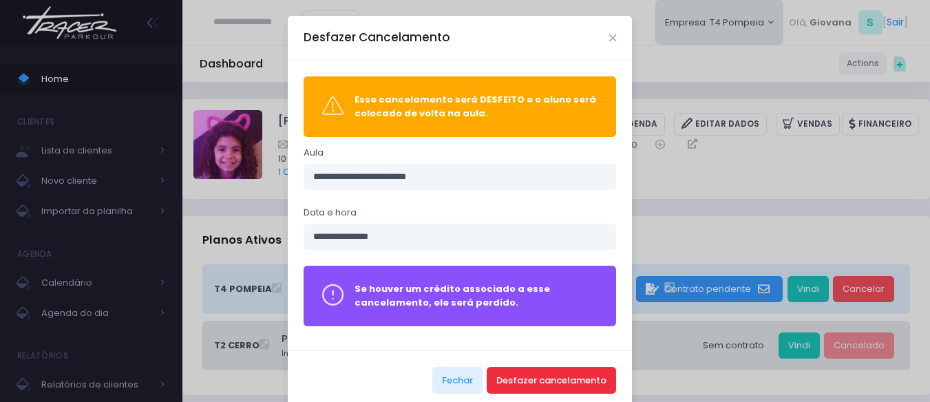
click at [572, 381] on button "Desfazer cancelamento" at bounding box center [551, 380] width 129 height 26
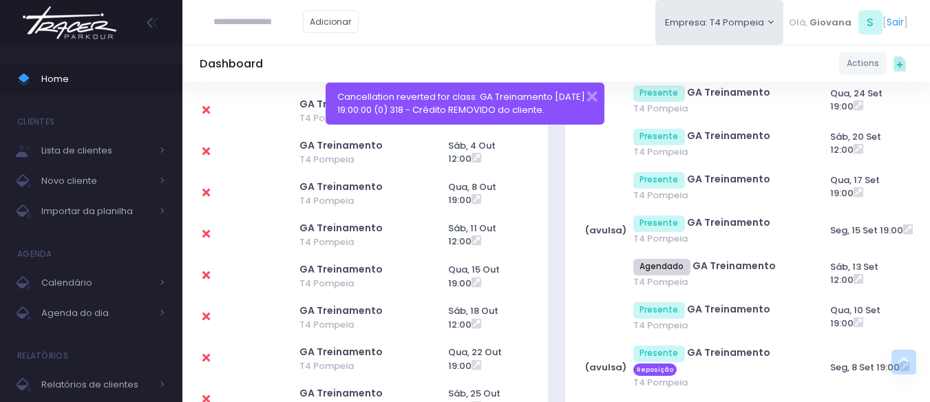
scroll to position [551, 0]
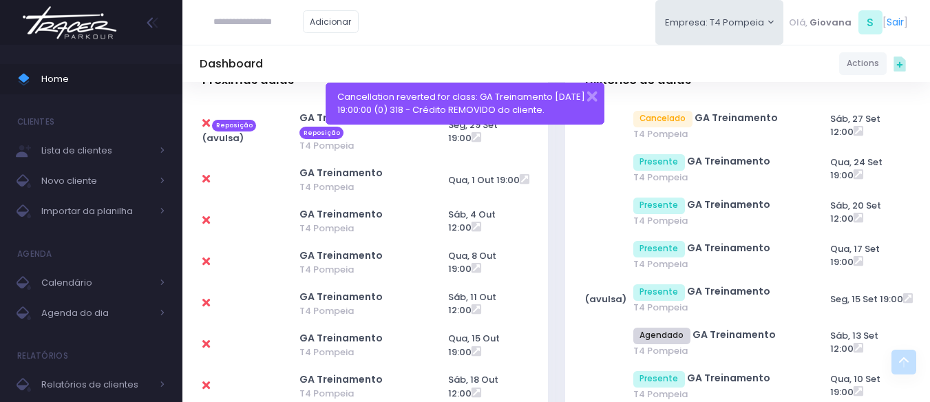
click at [207, 217] on icon at bounding box center [206, 220] width 8 height 11
type input "**********"
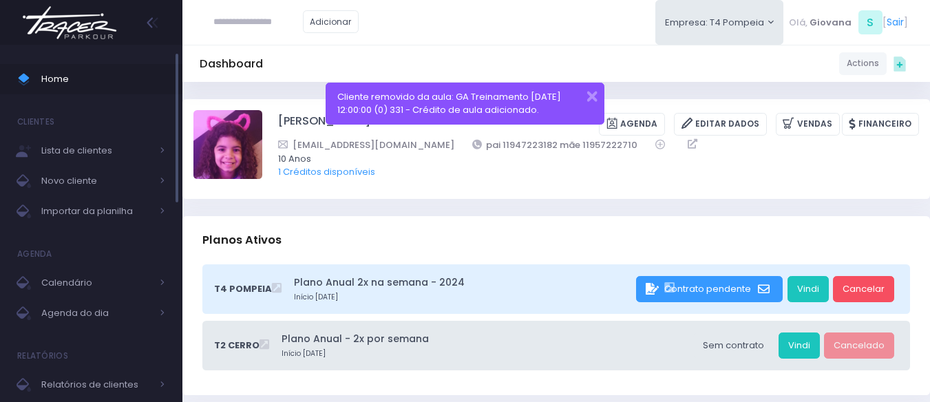
click at [151, 81] on span "Home" at bounding box center [103, 79] width 124 height 18
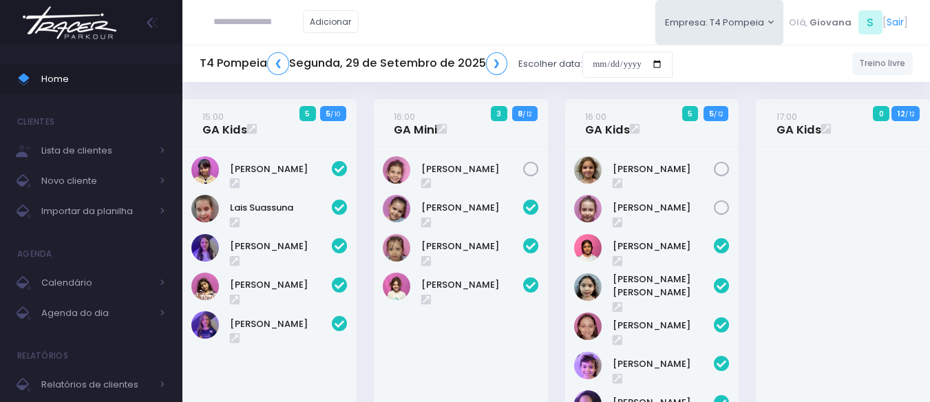
scroll to position [454, 0]
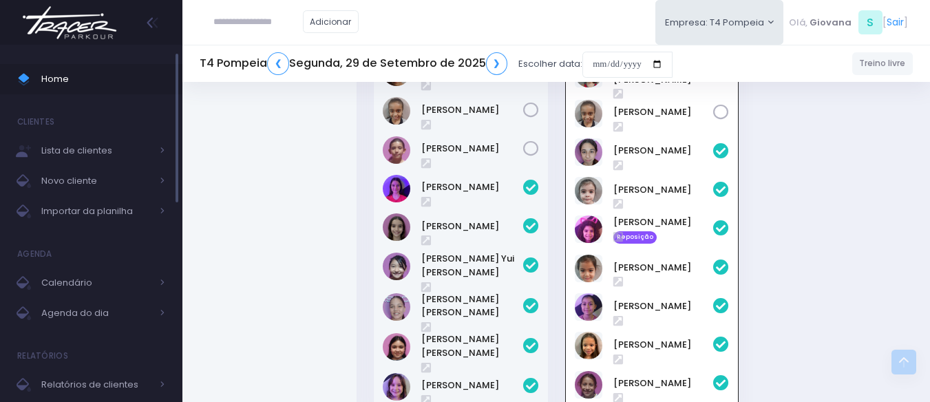
click at [102, 77] on span "Home" at bounding box center [103, 79] width 124 height 18
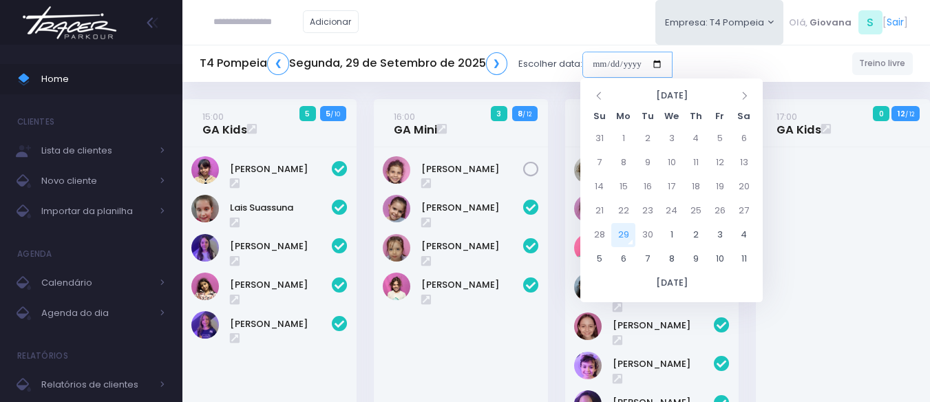
click at [622, 59] on input "date" at bounding box center [628, 65] width 90 height 26
click at [744, 236] on td "4" at bounding box center [744, 235] width 24 height 24
type input "**********"
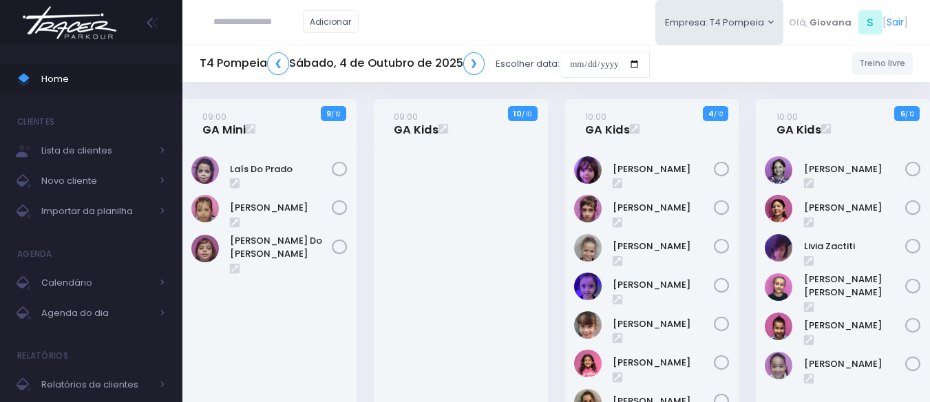
click at [558, 182] on div "10:00 GA Kids 4 / 12" at bounding box center [651, 295] width 191 height 393
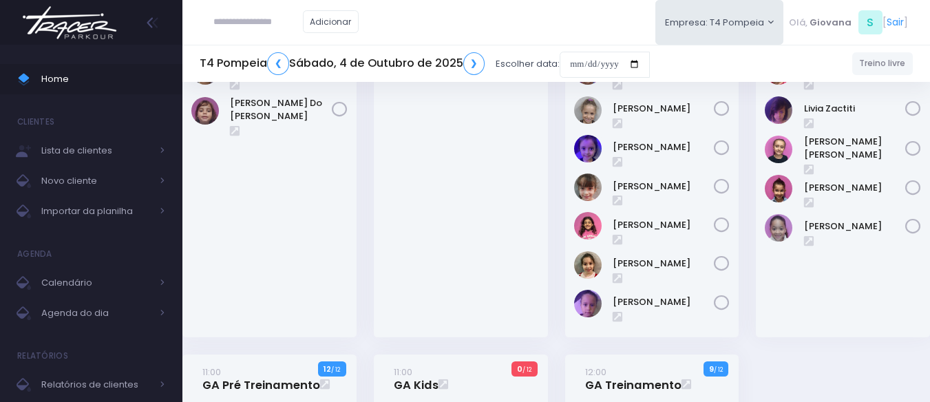
scroll to position [69, 0]
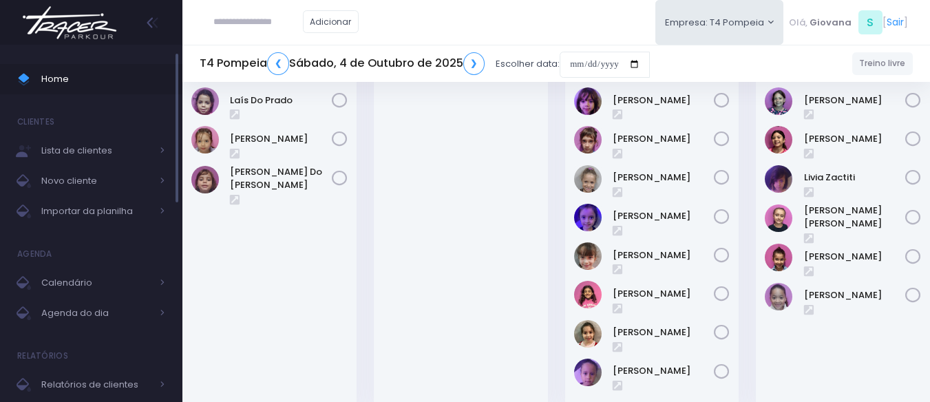
click at [63, 71] on span "Home" at bounding box center [103, 79] width 124 height 18
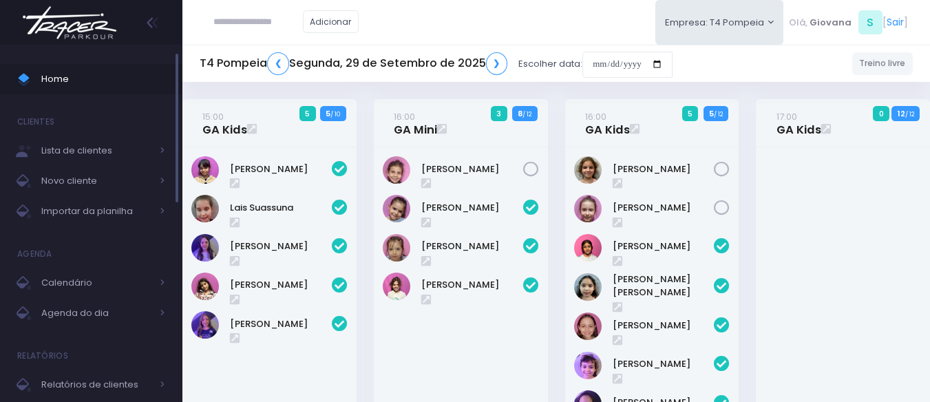
click at [123, 72] on span "Home" at bounding box center [103, 79] width 124 height 18
